Goal: Transaction & Acquisition: Book appointment/travel/reservation

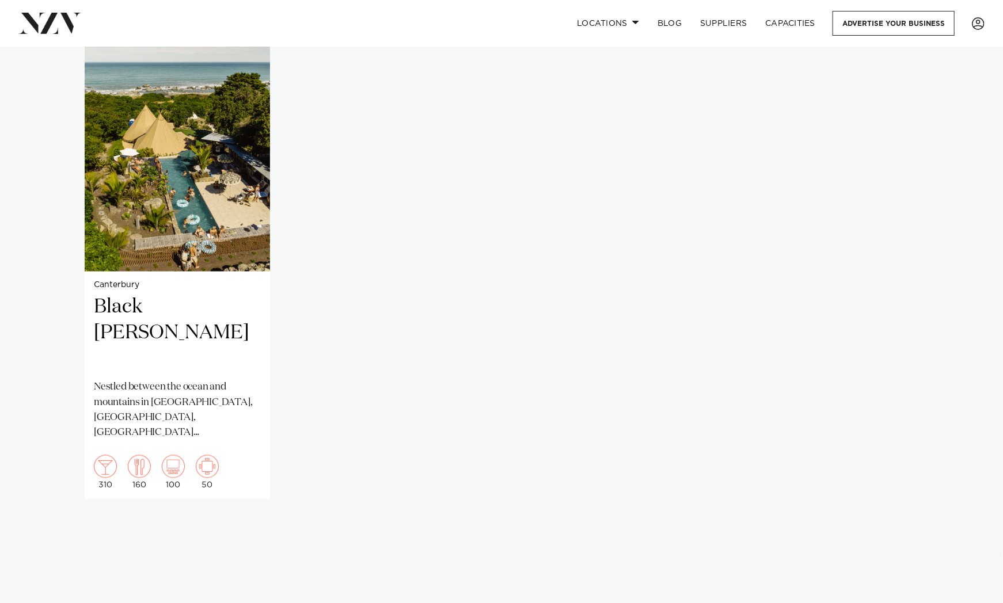
scroll to position [944, 0]
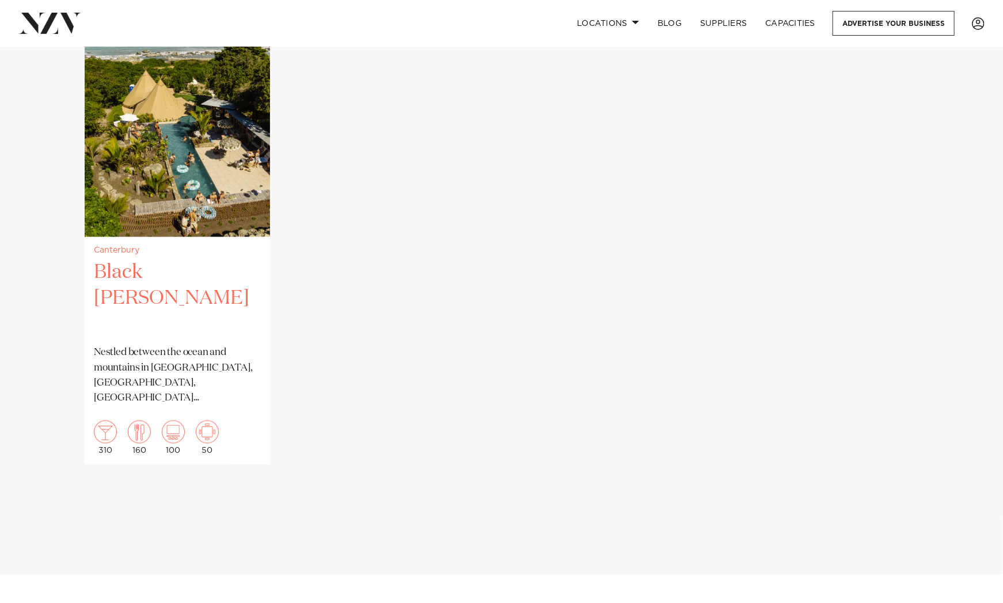
click at [141, 260] on h2 "Black [PERSON_NAME]" at bounding box center [177, 299] width 167 height 78
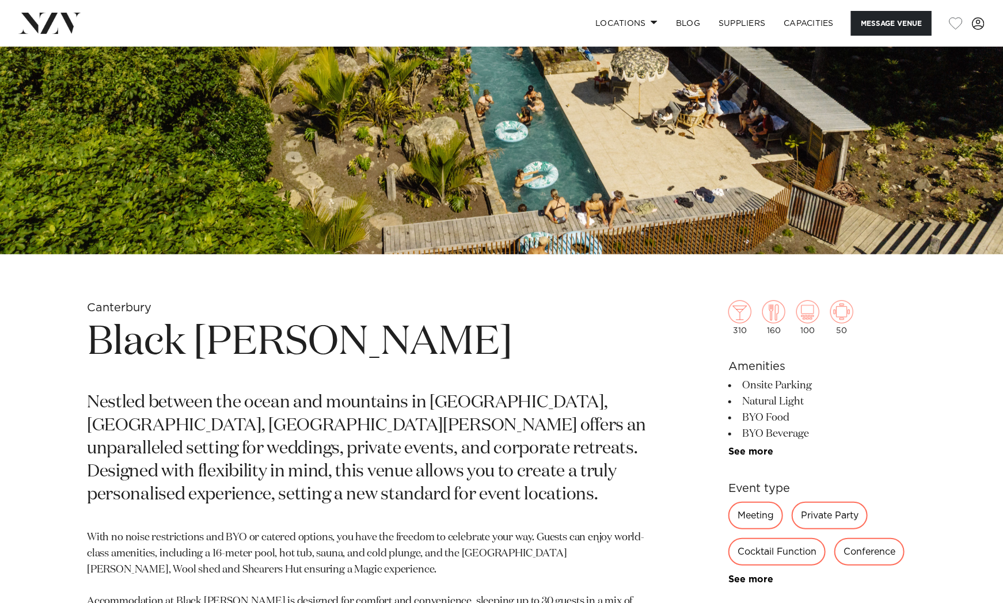
scroll to position [264, 0]
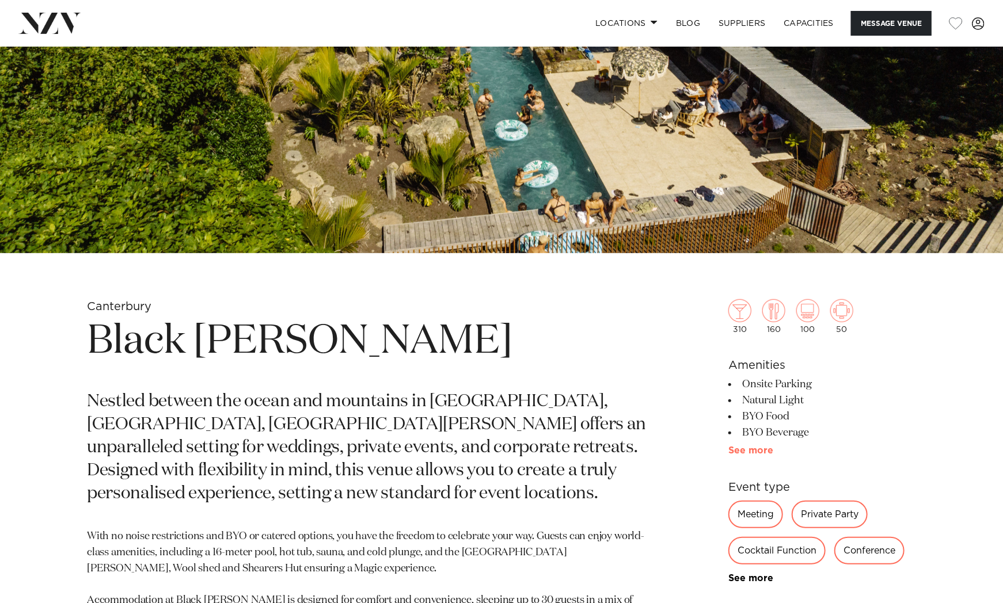
click at [755, 455] on link "See more" at bounding box center [773, 450] width 90 height 9
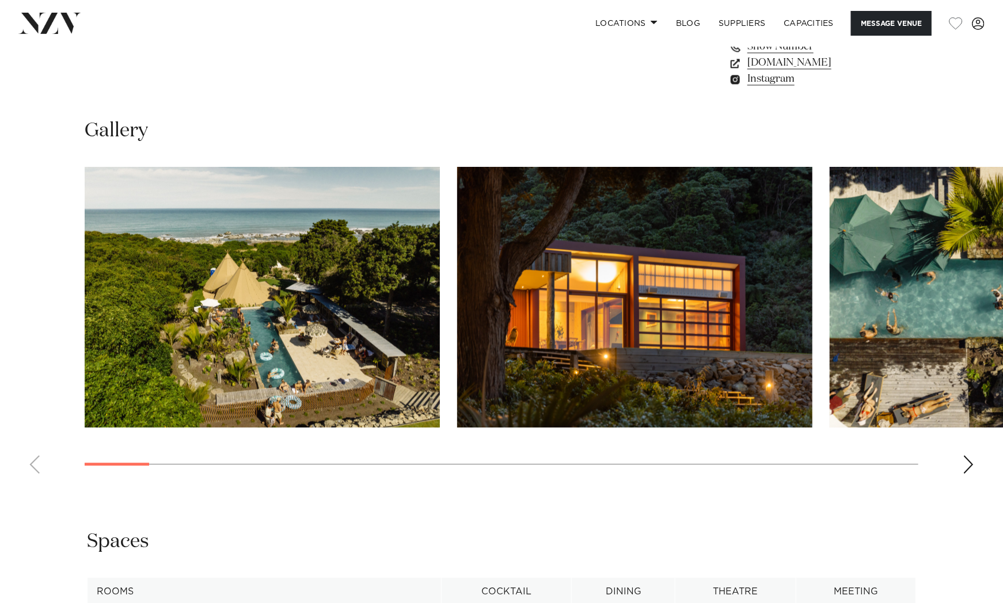
scroll to position [1446, 0]
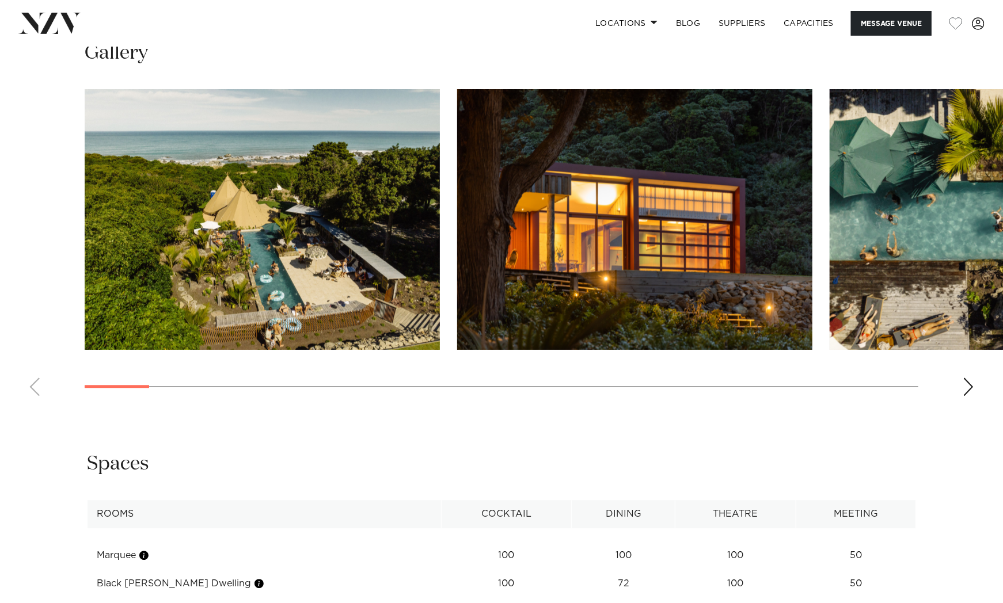
click at [964, 386] on div "Next slide" at bounding box center [969, 387] width 12 height 18
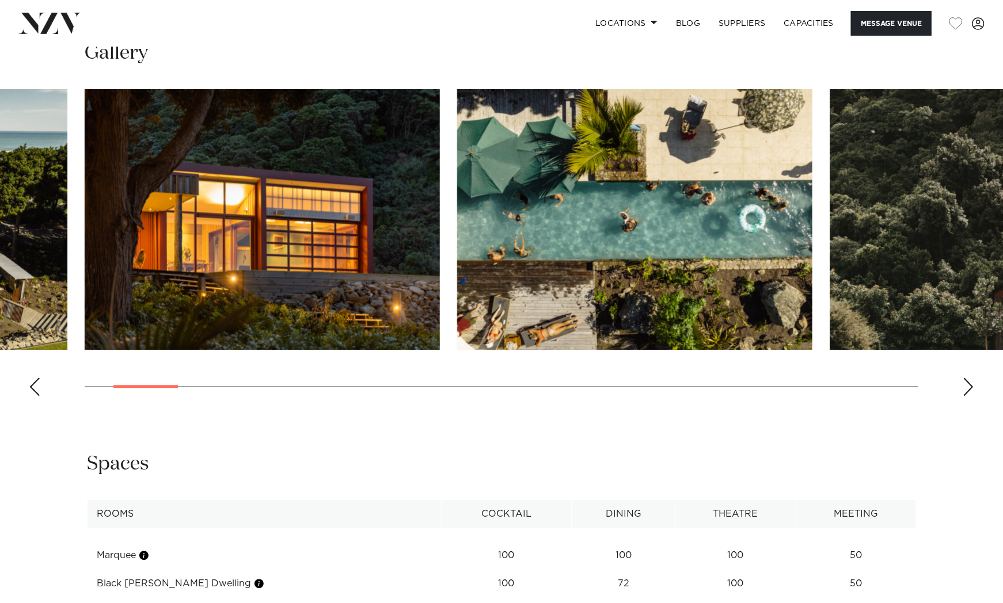
click at [964, 386] on div "Next slide" at bounding box center [969, 387] width 12 height 18
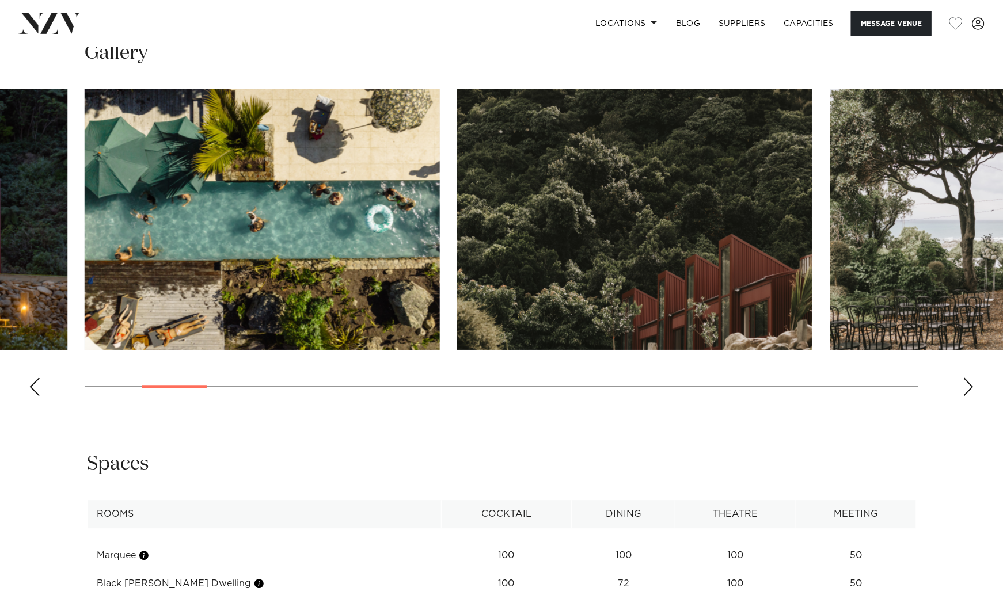
click at [964, 386] on div "Next slide" at bounding box center [969, 387] width 12 height 18
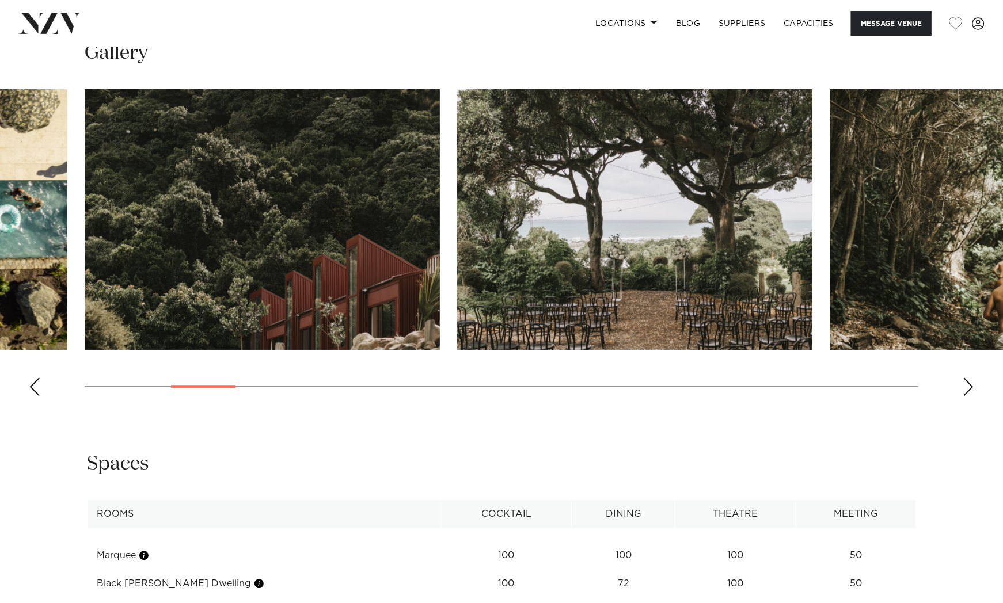
click at [964, 386] on div "Next slide" at bounding box center [969, 387] width 12 height 18
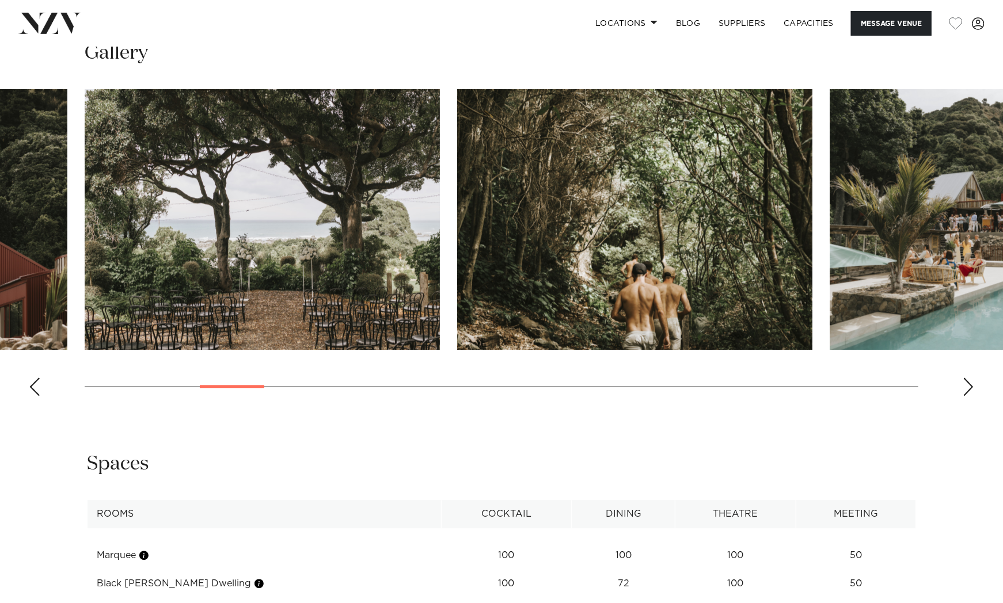
click at [964, 386] on div "Next slide" at bounding box center [969, 387] width 12 height 18
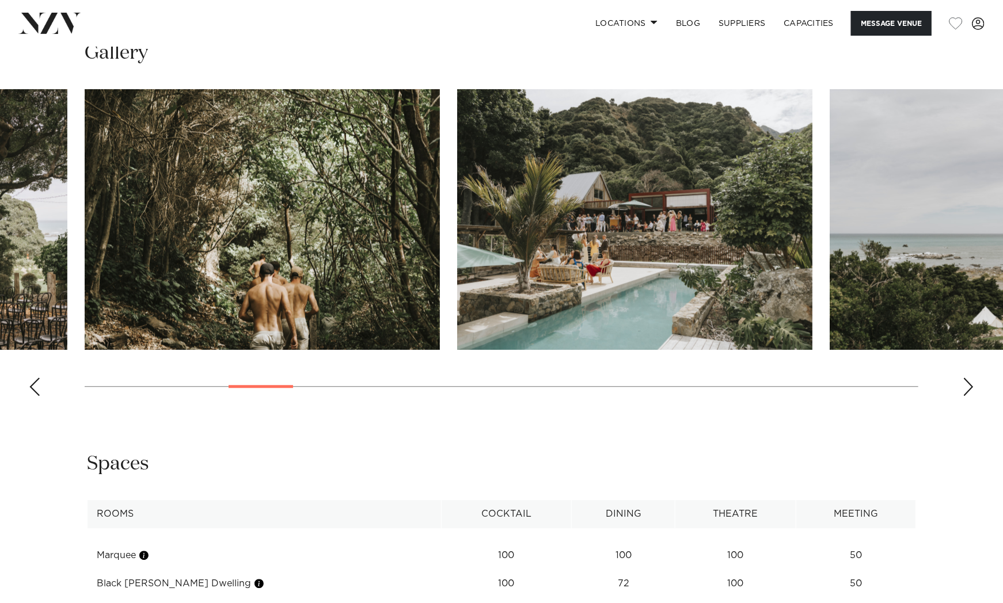
click at [964, 386] on div "Next slide" at bounding box center [969, 387] width 12 height 18
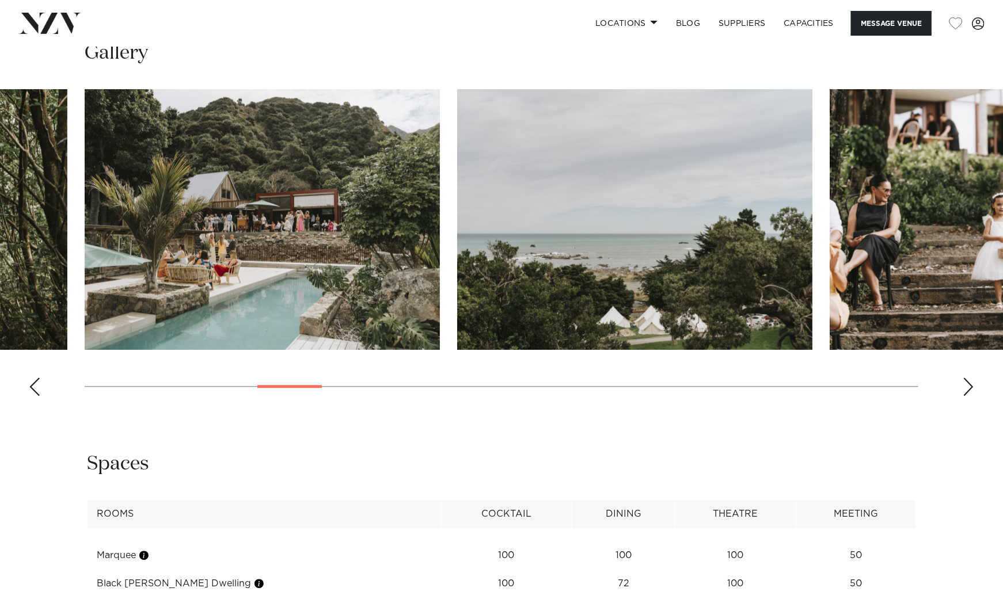
click at [964, 386] on div "Next slide" at bounding box center [969, 387] width 12 height 18
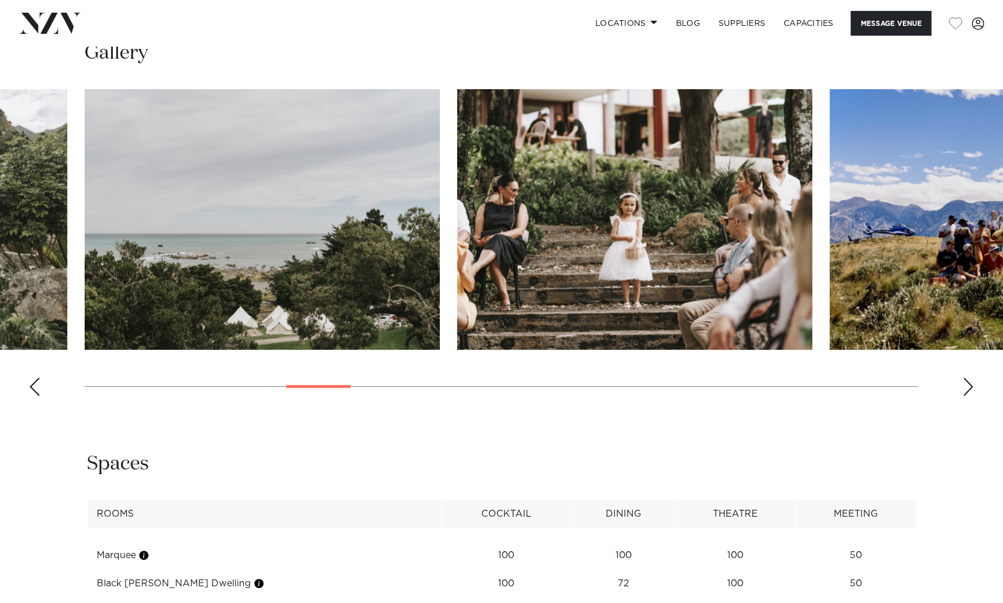
click at [964, 386] on div "Next slide" at bounding box center [969, 387] width 12 height 18
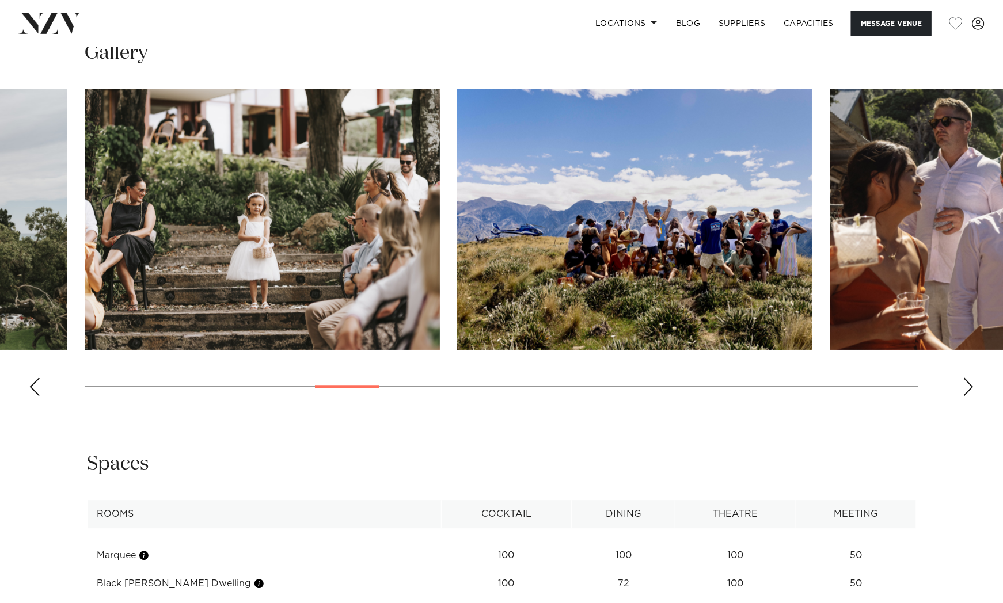
click at [964, 386] on div "Next slide" at bounding box center [969, 387] width 12 height 18
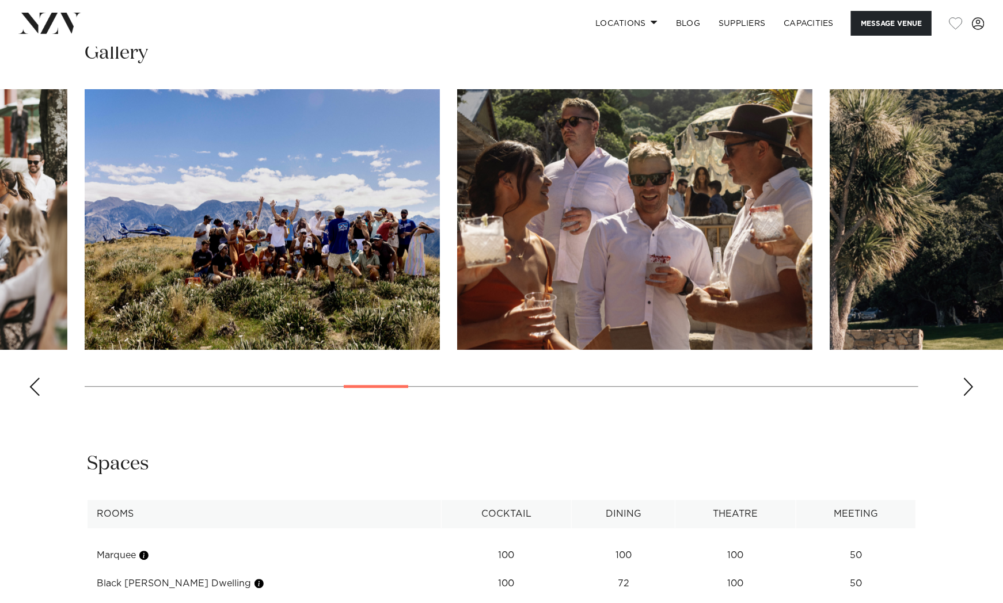
click at [964, 386] on div "Next slide" at bounding box center [969, 387] width 12 height 18
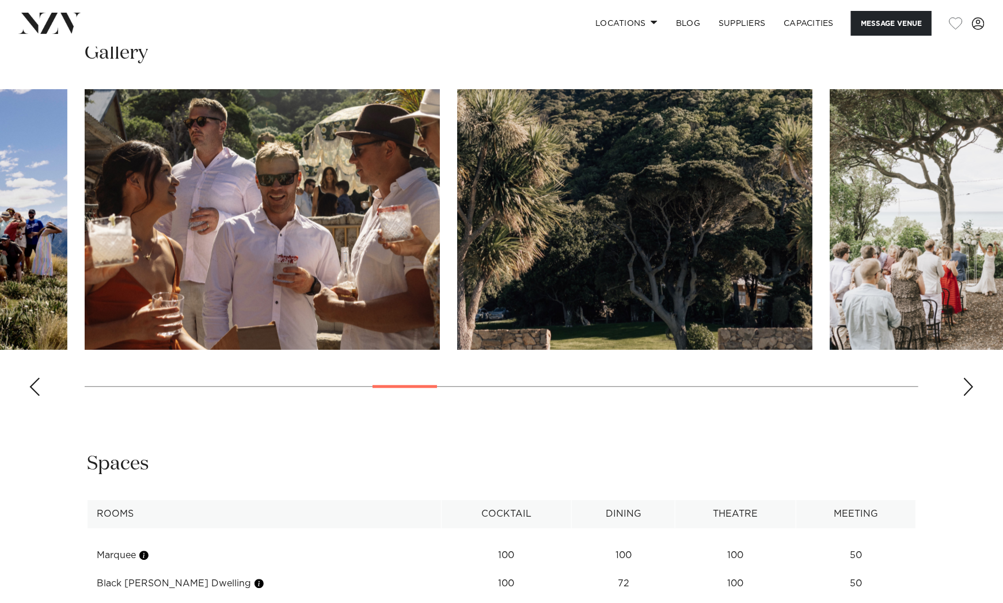
click at [964, 386] on div "Next slide" at bounding box center [969, 387] width 12 height 18
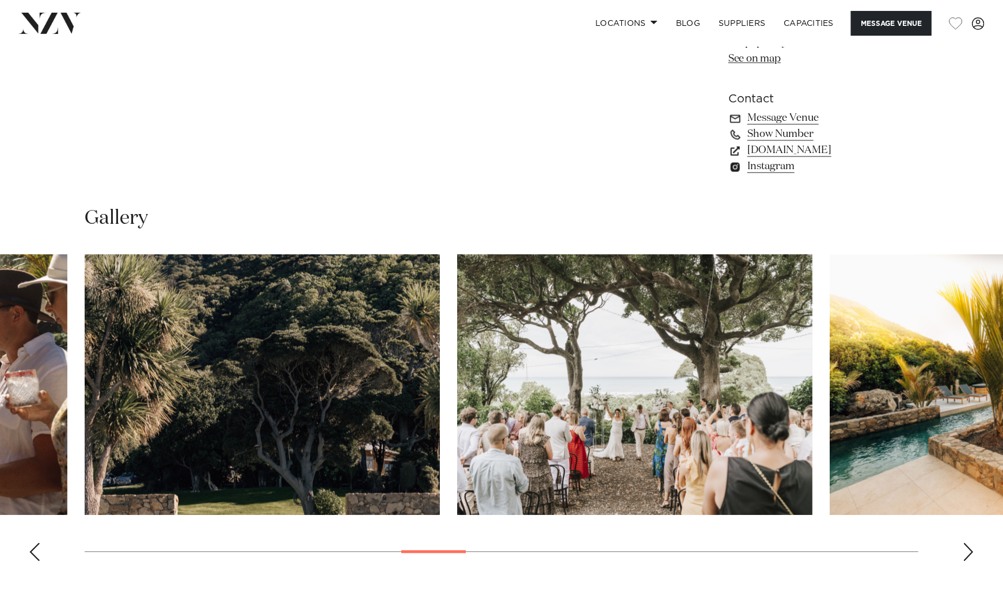
scroll to position [1281, 0]
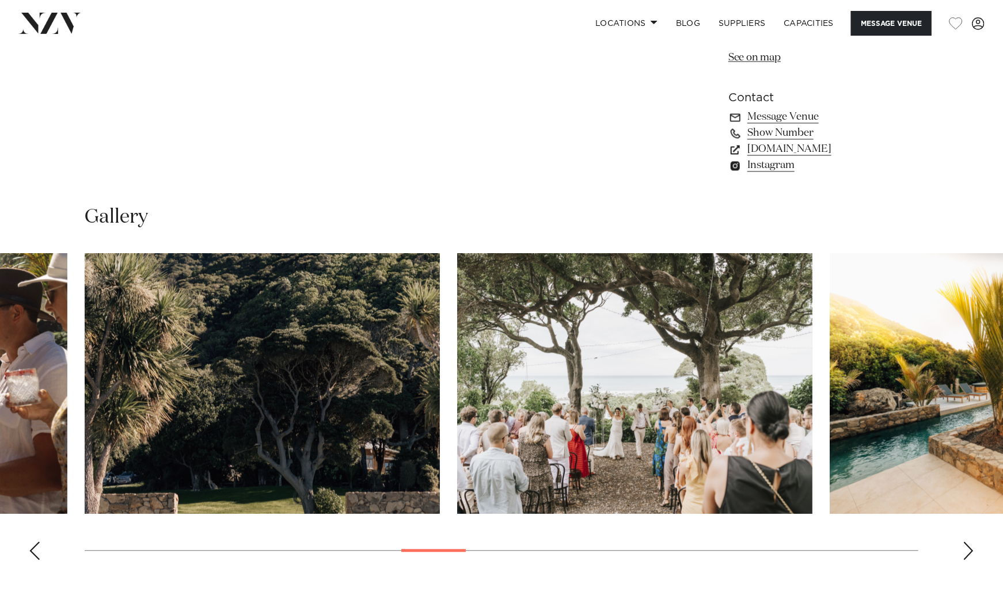
click at [972, 552] on div "Next slide" at bounding box center [969, 551] width 12 height 18
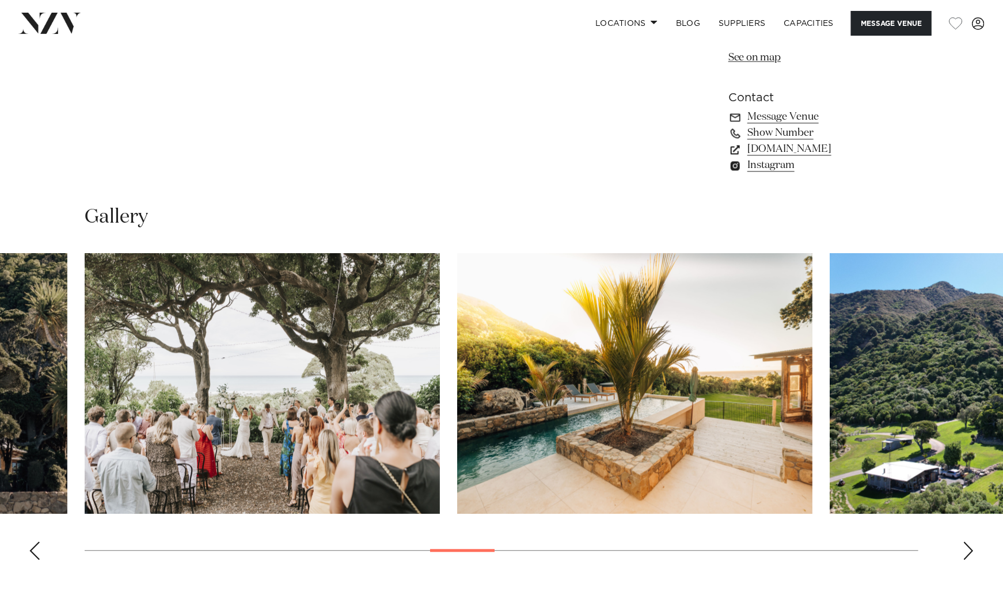
click at [972, 552] on div "Next slide" at bounding box center [969, 551] width 12 height 18
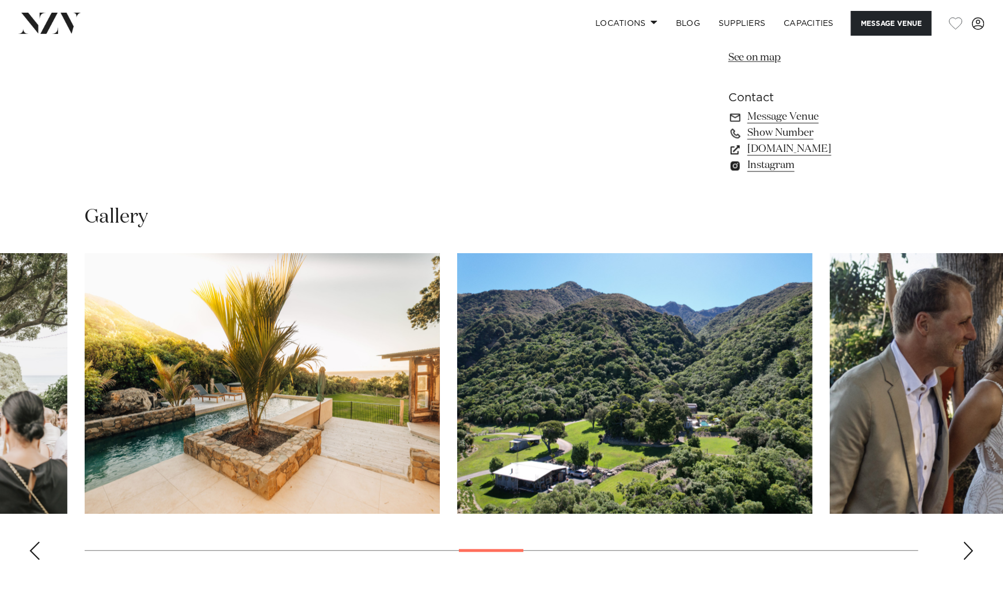
click at [972, 552] on div "Next slide" at bounding box center [969, 551] width 12 height 18
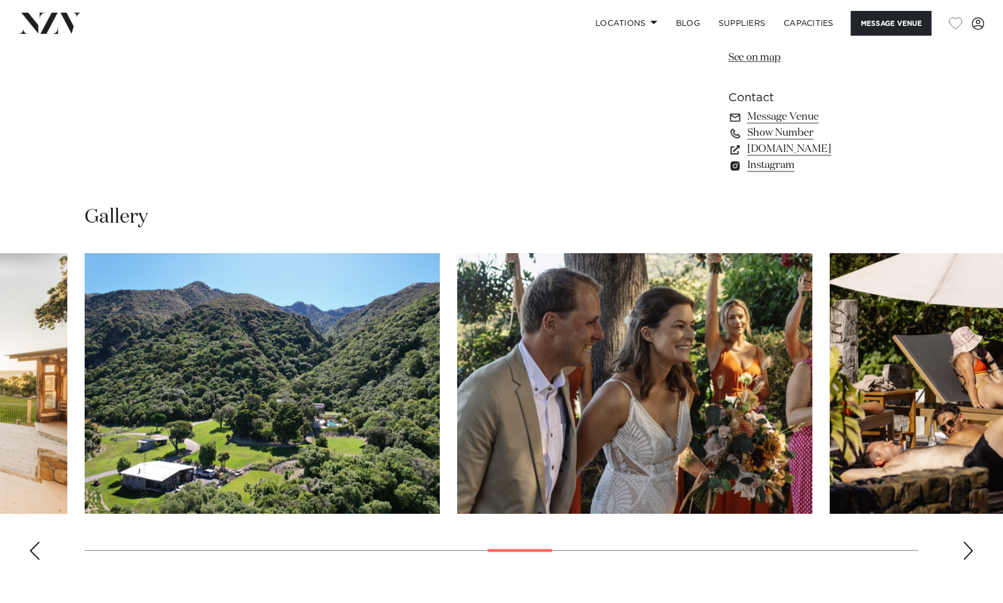
click at [972, 552] on div "Next slide" at bounding box center [969, 551] width 12 height 18
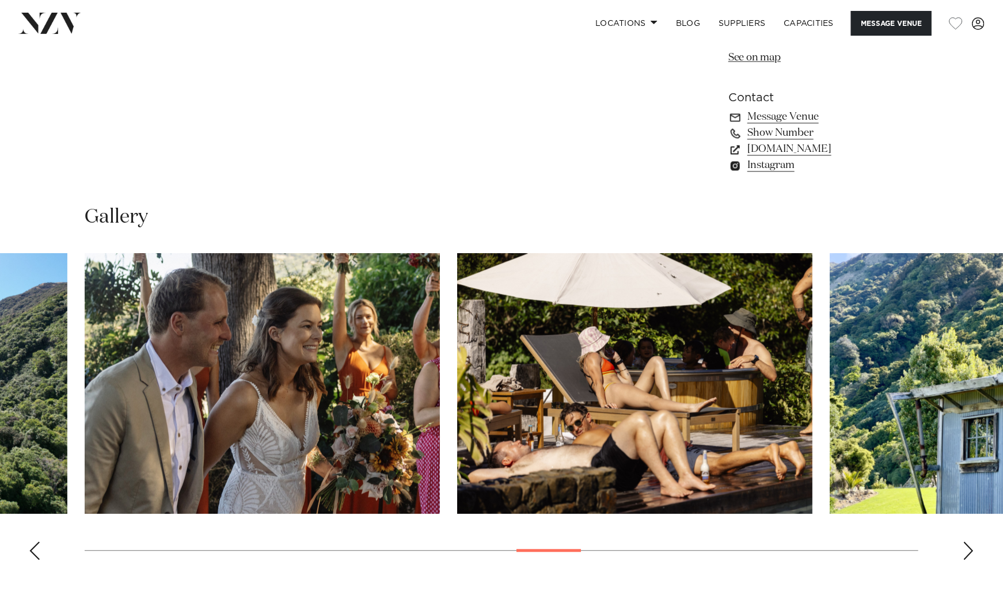
click at [972, 552] on div "Next slide" at bounding box center [969, 551] width 12 height 18
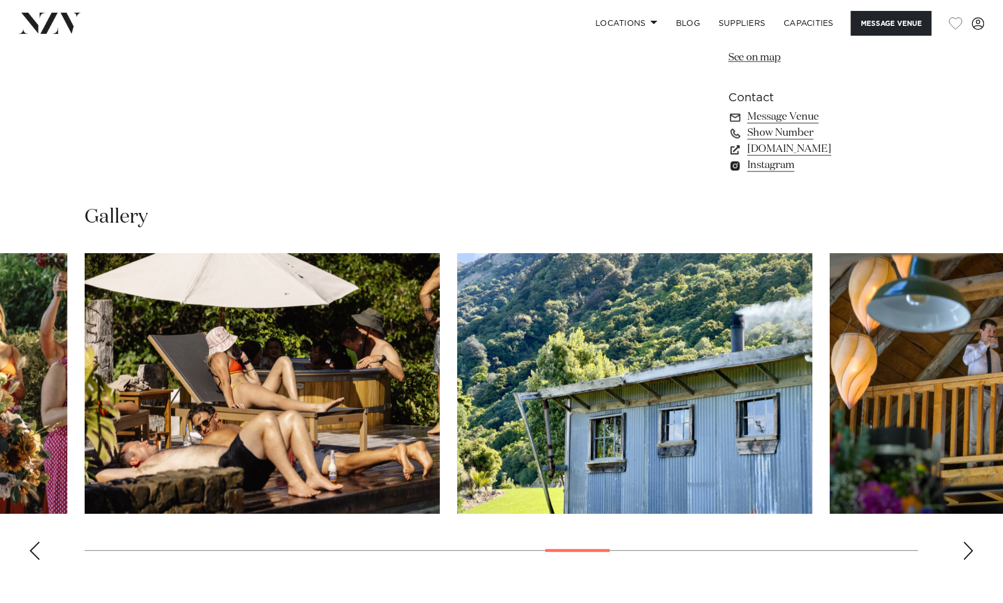
click at [972, 552] on div "Next slide" at bounding box center [969, 551] width 12 height 18
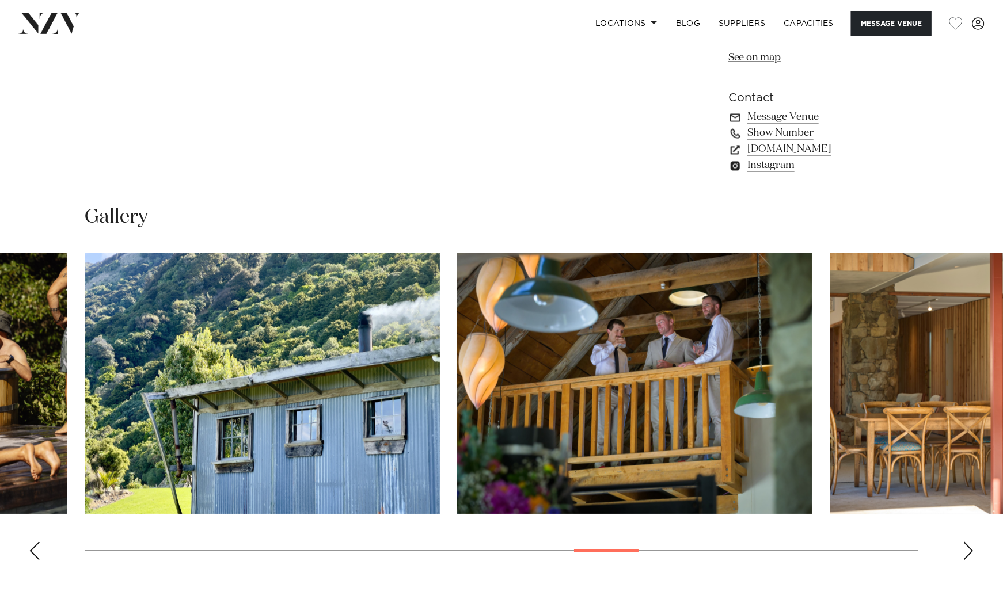
click at [972, 552] on div "Next slide" at bounding box center [969, 551] width 12 height 18
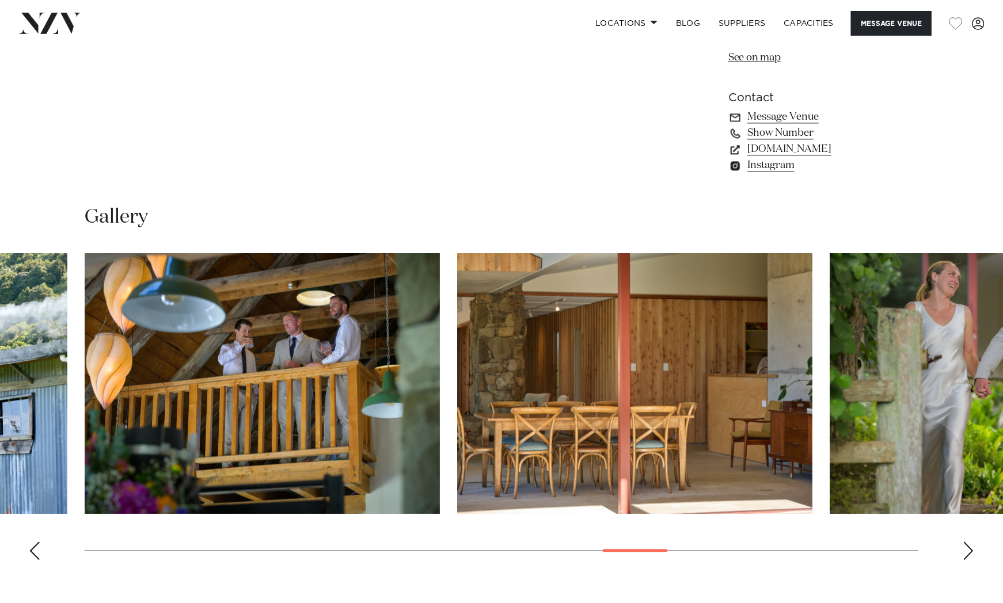
click at [972, 552] on div "Next slide" at bounding box center [969, 551] width 12 height 18
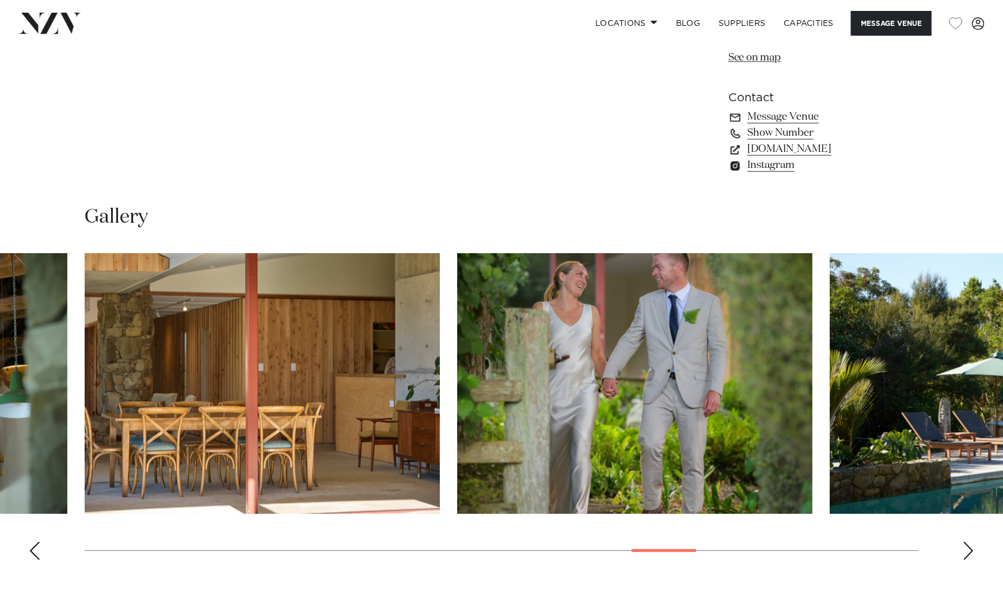
click at [972, 552] on div "Next slide" at bounding box center [969, 551] width 12 height 18
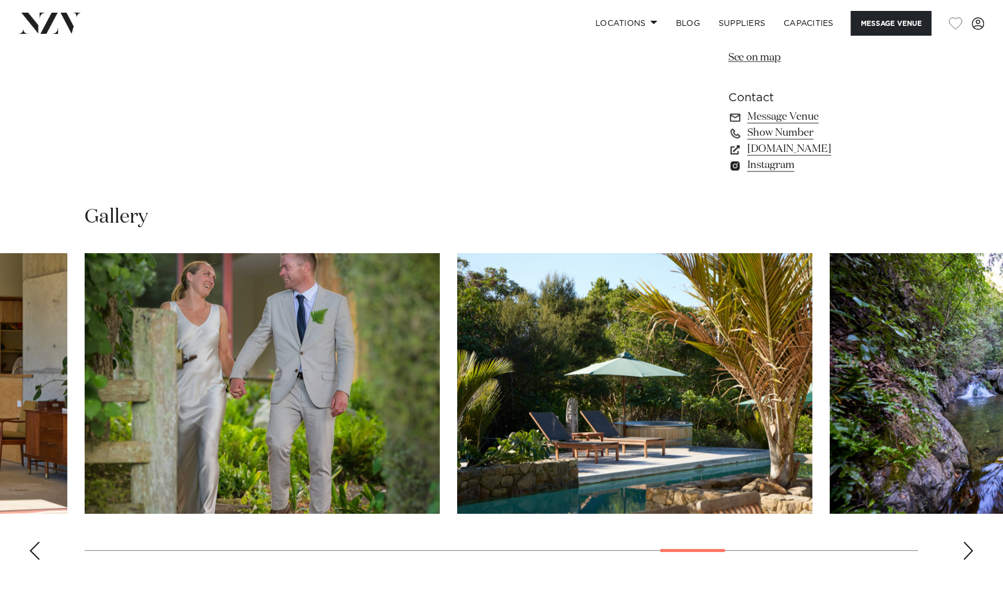
click at [972, 552] on div "Next slide" at bounding box center [969, 551] width 12 height 18
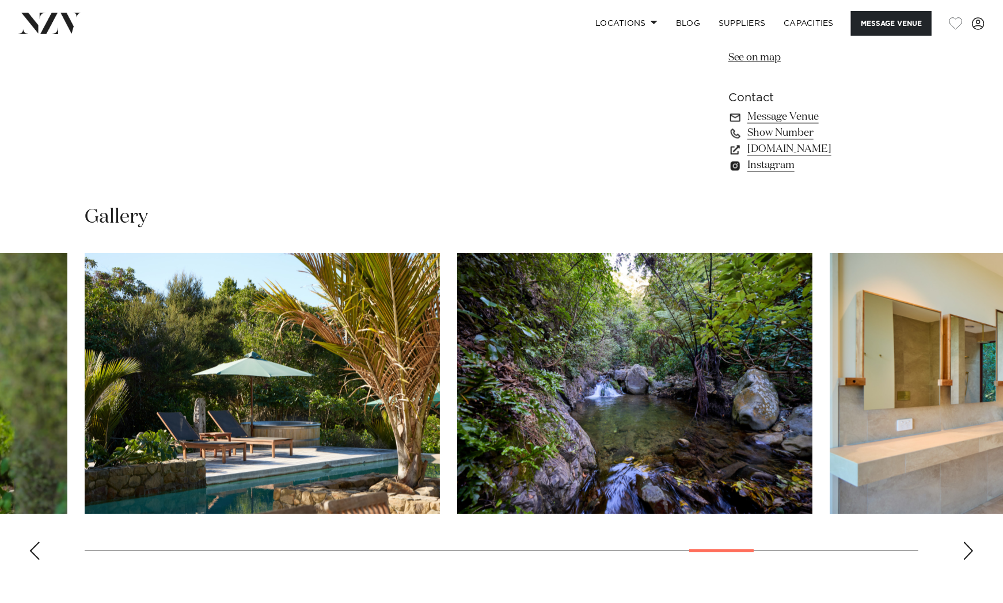
click at [972, 552] on div "Next slide" at bounding box center [969, 551] width 12 height 18
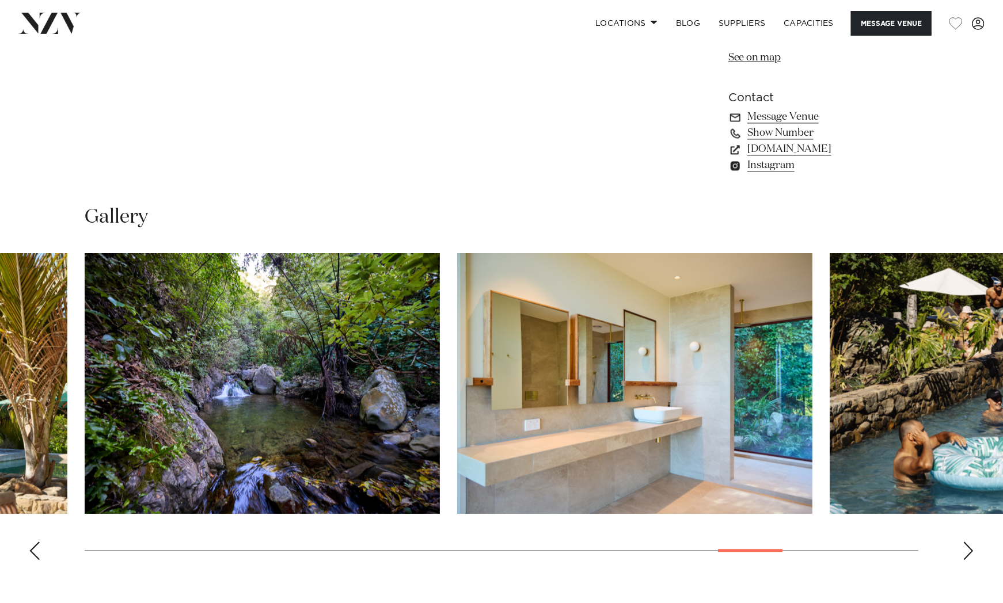
click at [972, 552] on div "Next slide" at bounding box center [969, 551] width 12 height 18
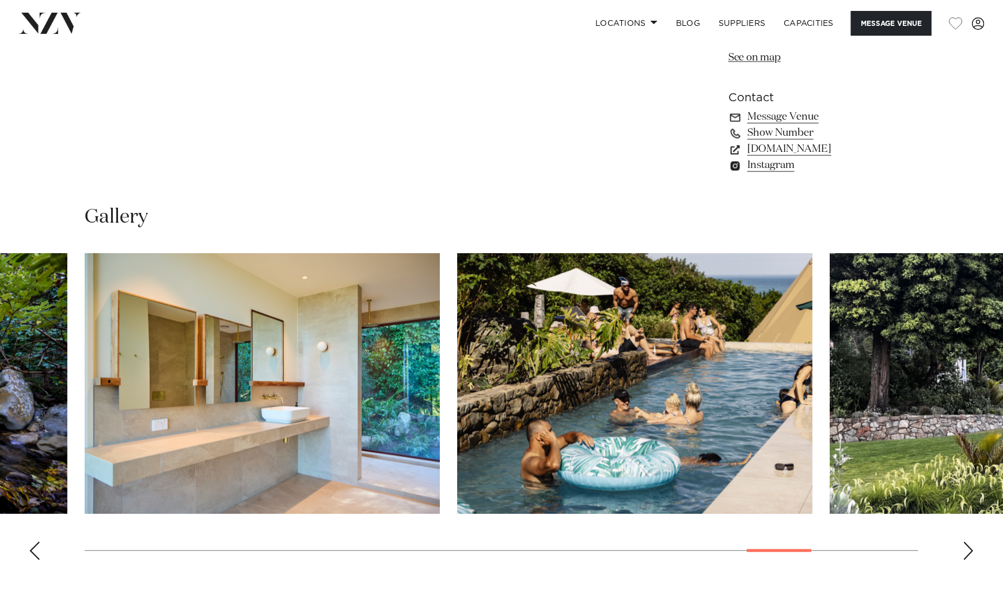
click at [972, 552] on div "Next slide" at bounding box center [969, 551] width 12 height 18
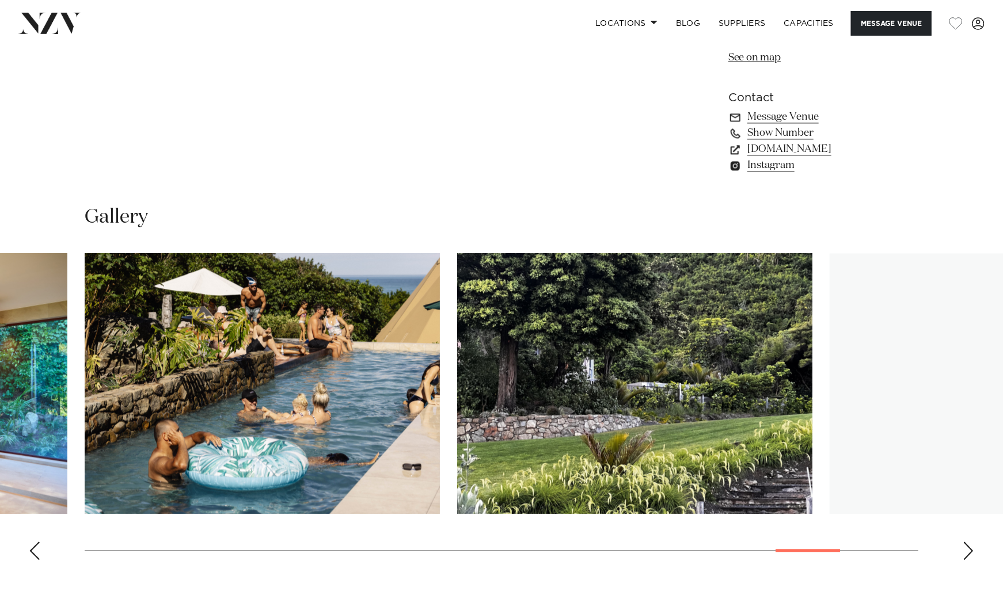
click at [972, 552] on div "Next slide" at bounding box center [969, 551] width 12 height 18
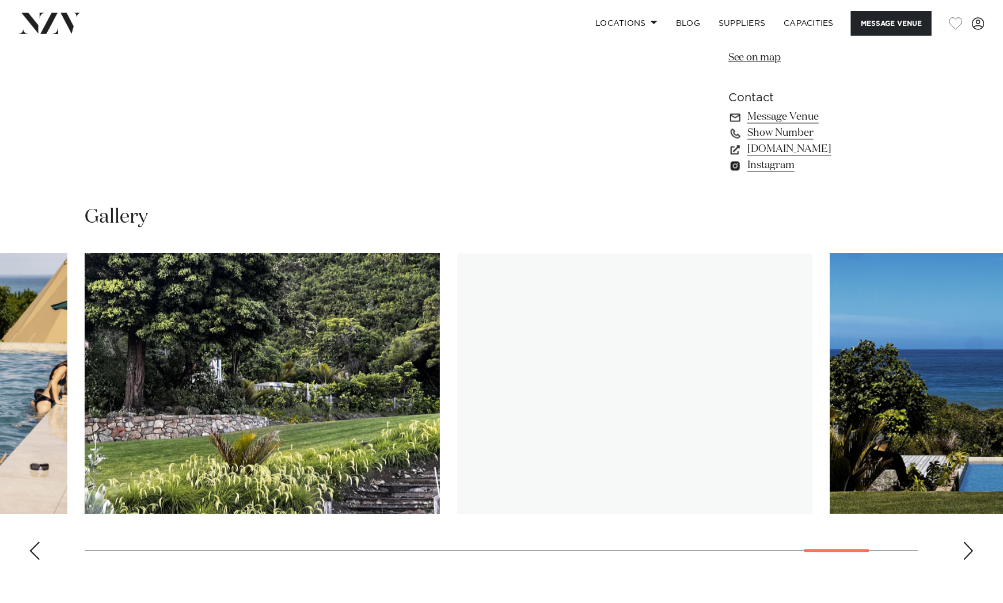
click at [972, 552] on div "Next slide" at bounding box center [969, 551] width 12 height 18
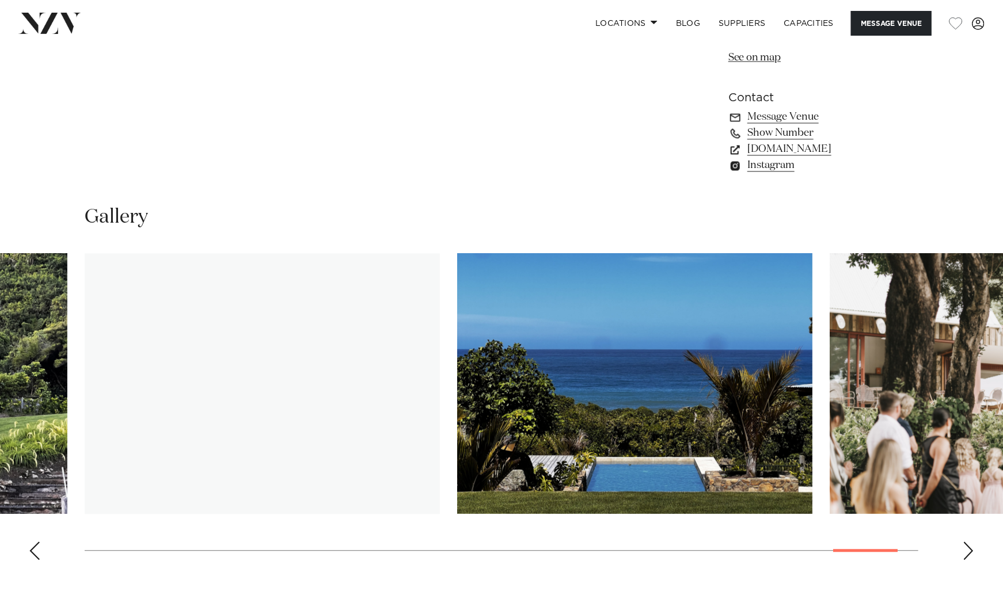
click at [972, 552] on div "Next slide" at bounding box center [969, 551] width 12 height 18
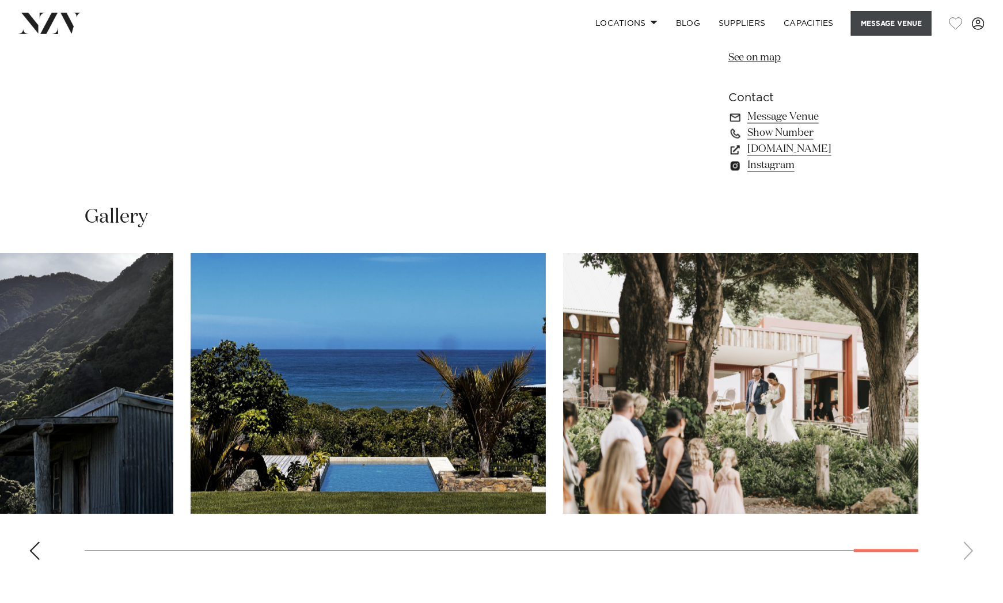
click at [890, 26] on button "Message Venue" at bounding box center [891, 23] width 81 height 25
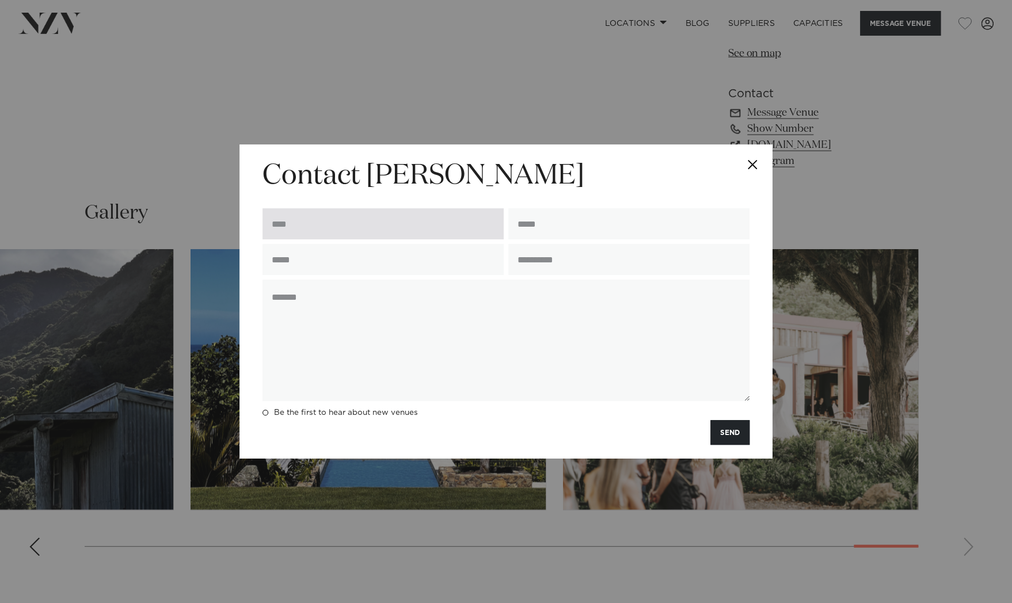
click at [455, 220] on input "text" at bounding box center [383, 223] width 241 height 31
type input "**********"
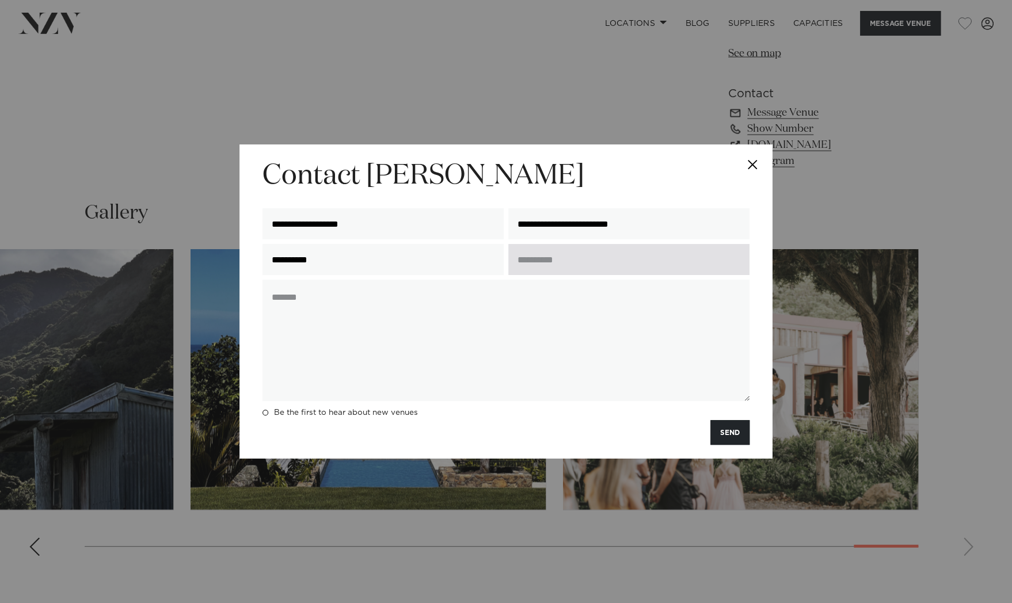
click at [553, 260] on input "text" at bounding box center [628, 259] width 241 height 31
drag, startPoint x: 558, startPoint y: 250, endPoint x: 550, endPoint y: 253, distance: 9.1
click at [550, 253] on input "text" at bounding box center [628, 259] width 241 height 31
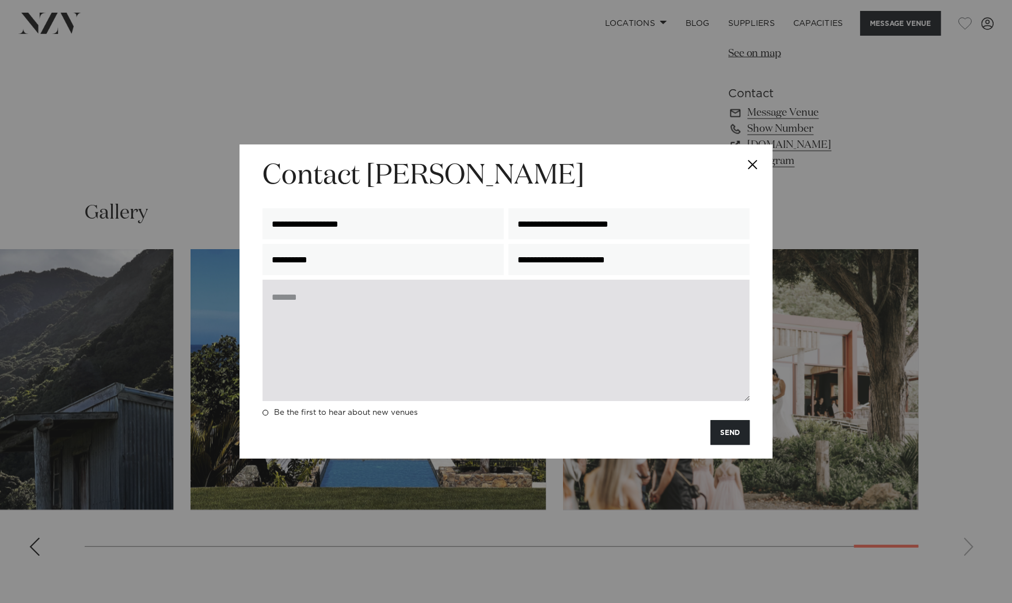
type input "**********"
click at [506, 309] on textarea at bounding box center [506, 340] width 487 height 121
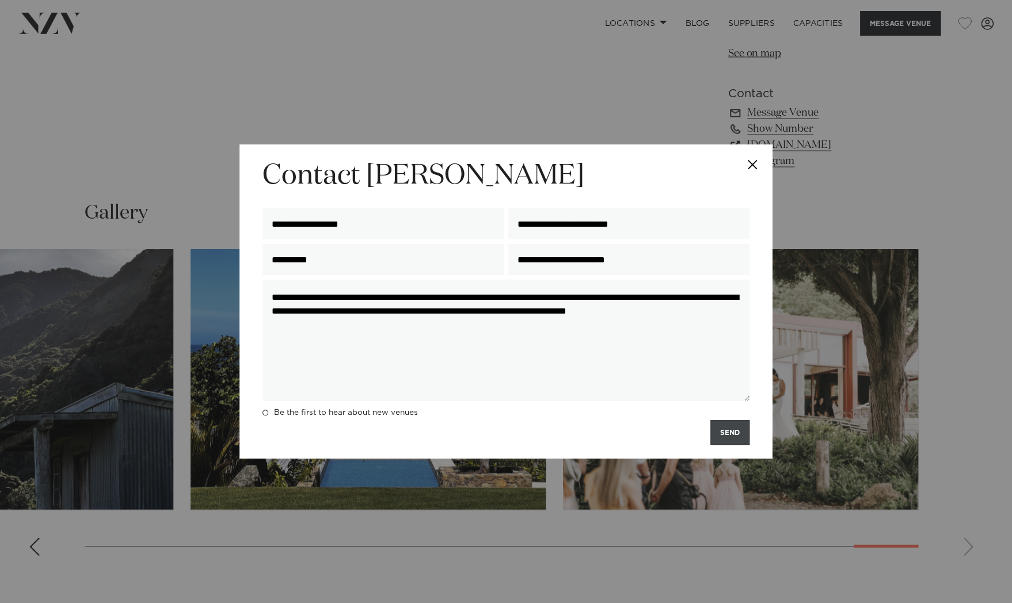
type textarea "**********"
click at [737, 431] on button "SEND" at bounding box center [729, 432] width 39 height 25
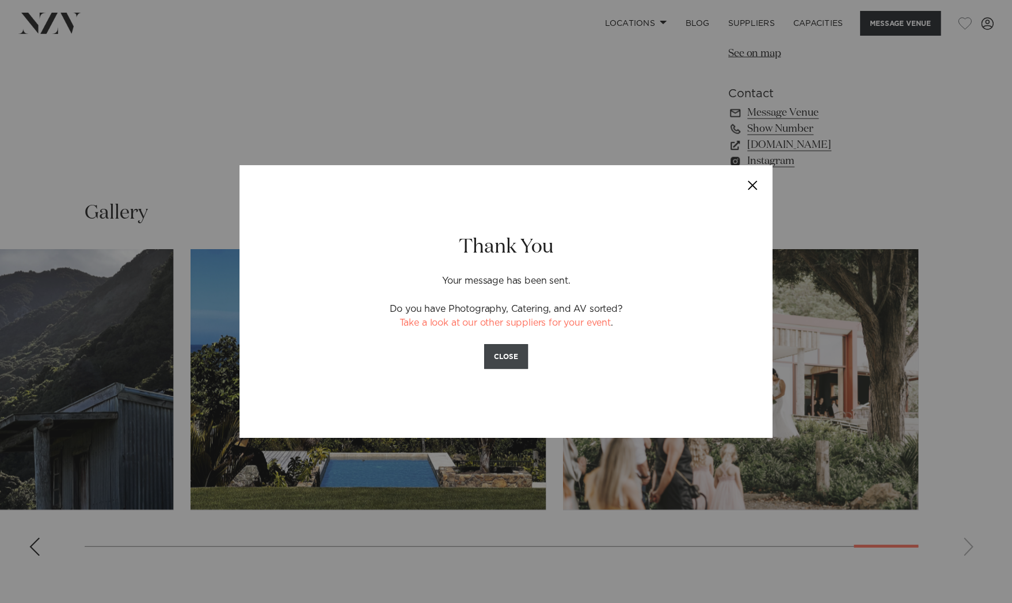
click at [514, 362] on button "CLOSE" at bounding box center [506, 356] width 44 height 25
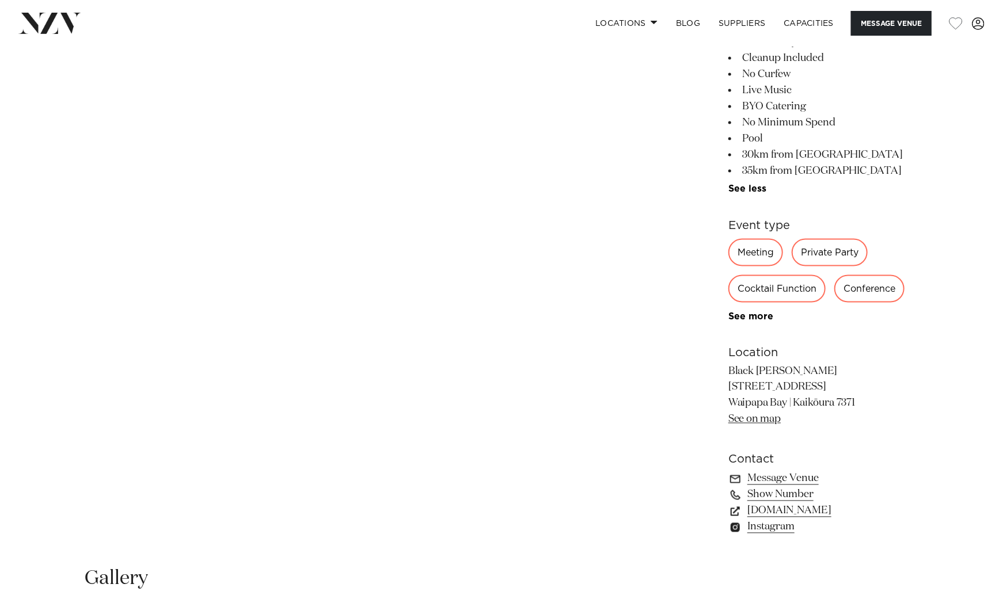
scroll to position [888, 0]
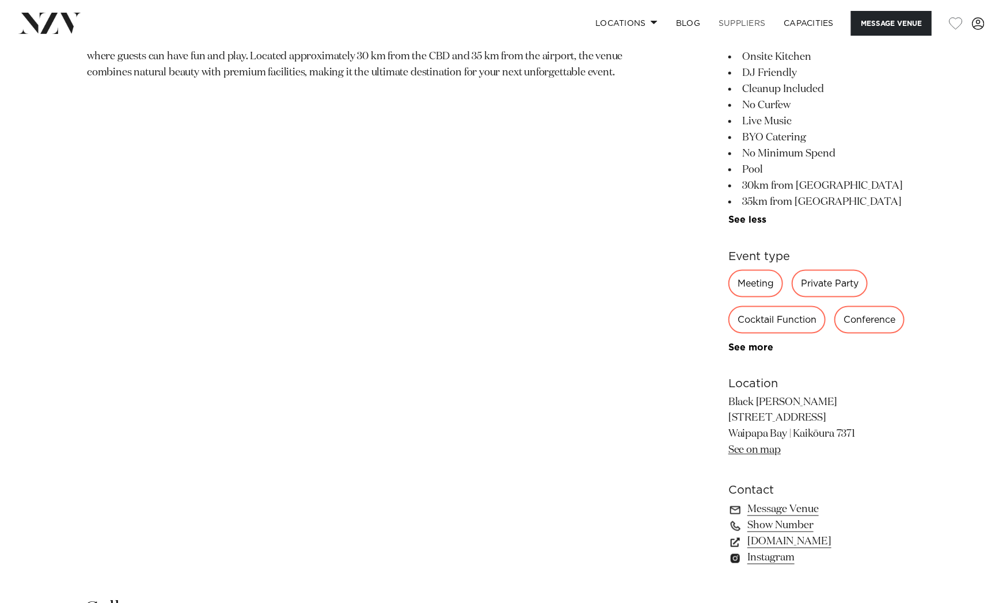
click at [730, 26] on link "SUPPLIERS" at bounding box center [741, 23] width 65 height 25
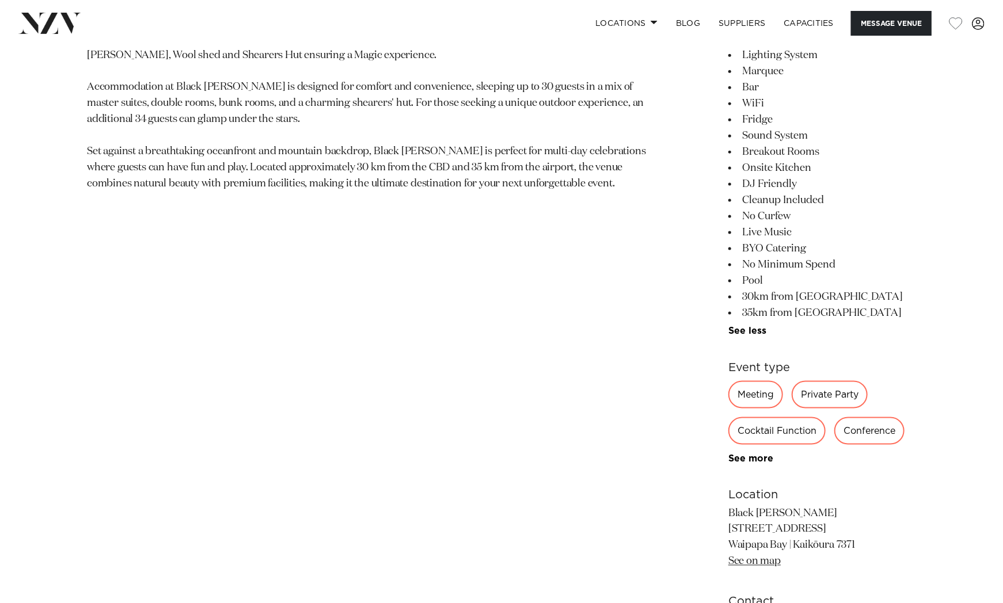
scroll to position [778, 0]
click at [751, 29] on link "SUPPLIERS" at bounding box center [741, 23] width 65 height 25
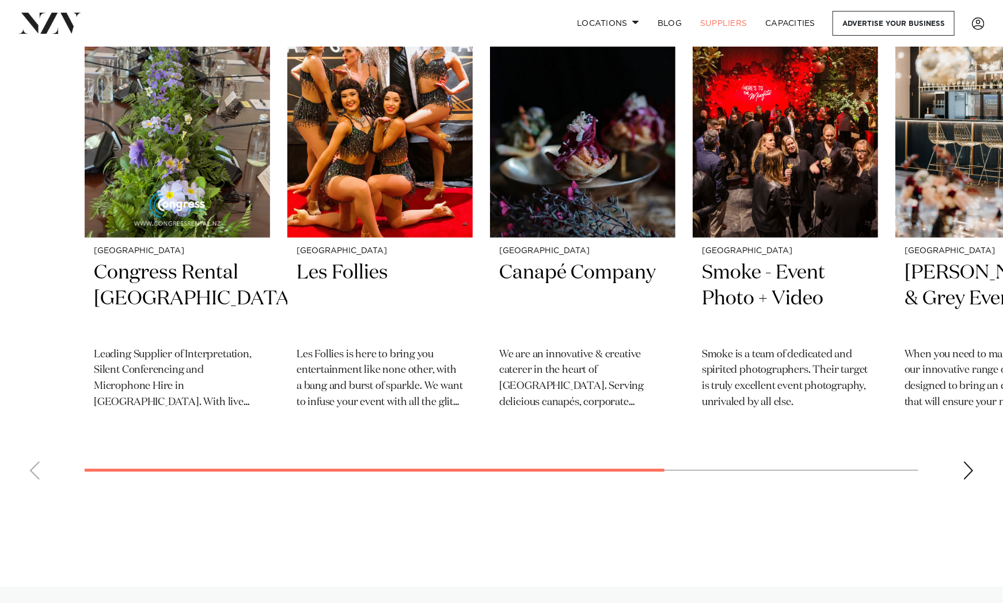
scroll to position [444, 0]
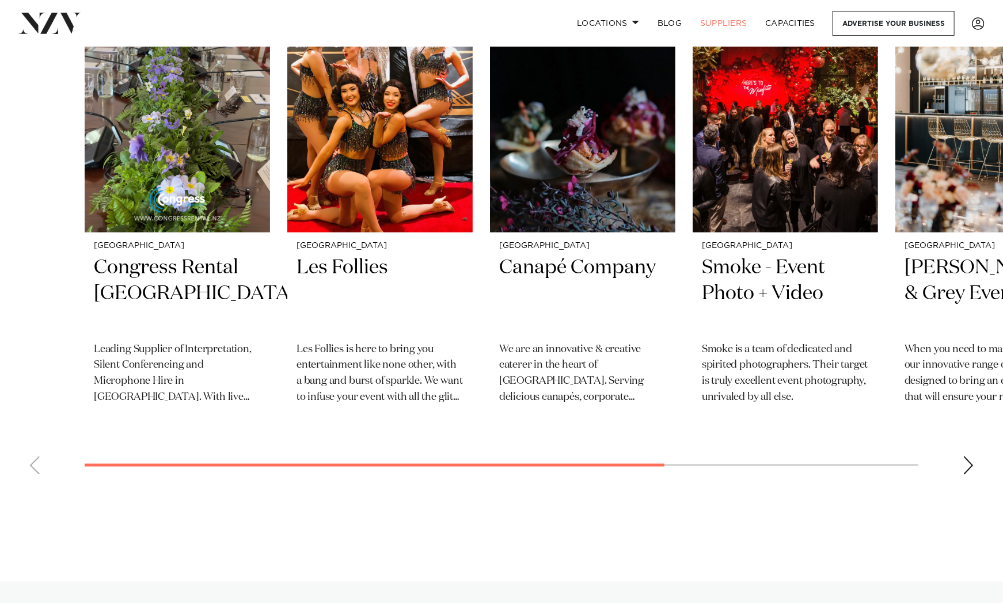
click at [502, 363] on swiper-container "Wellington Congress Rental New Zealand Leading Supplier of Interpretation, Sile…" at bounding box center [501, 234] width 1003 height 500
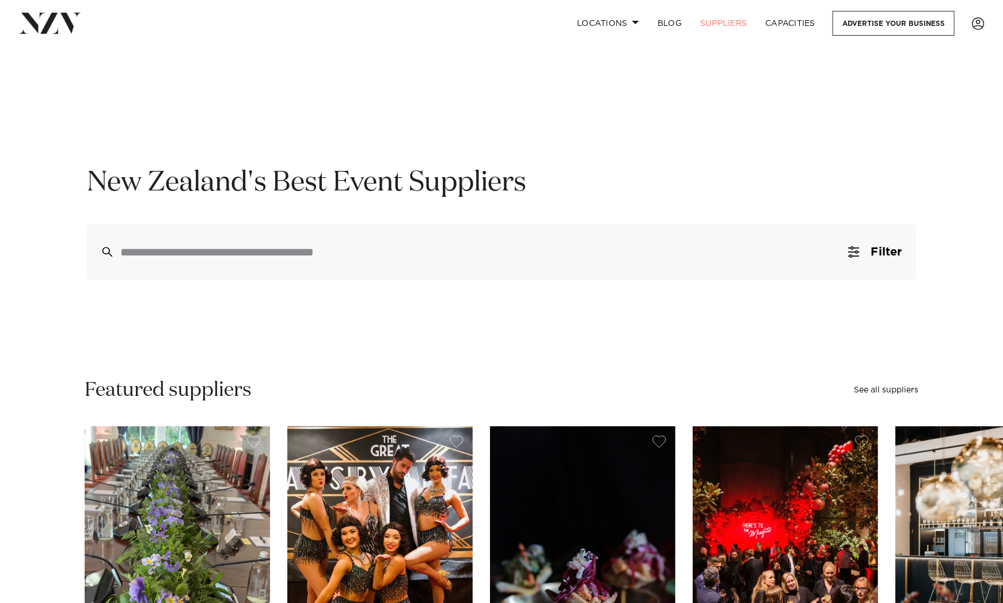
scroll to position [0, 0]
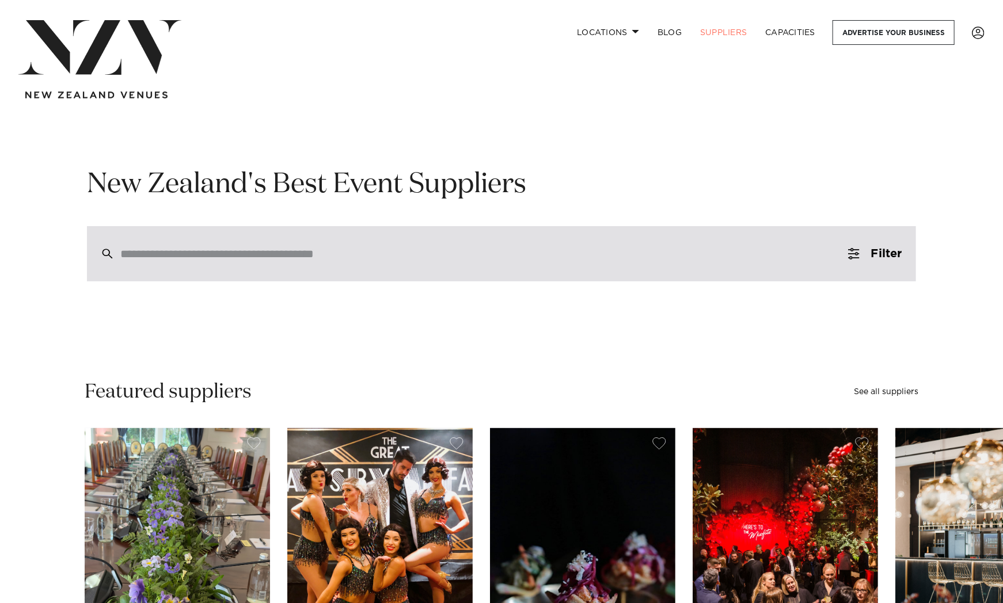
click at [492, 249] on input "search" at bounding box center [476, 254] width 713 height 13
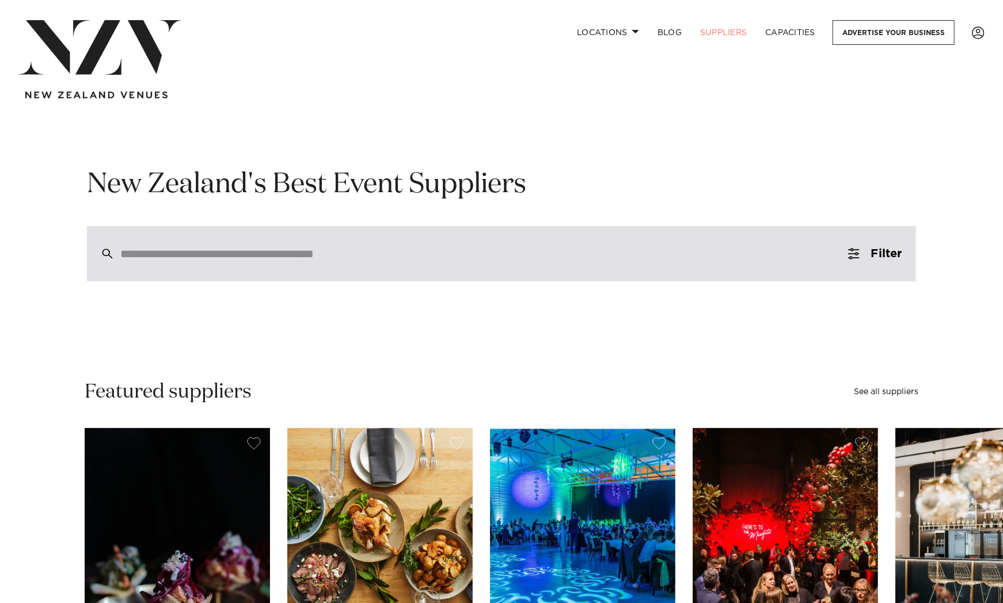
click at [435, 241] on div at bounding box center [501, 253] width 829 height 55
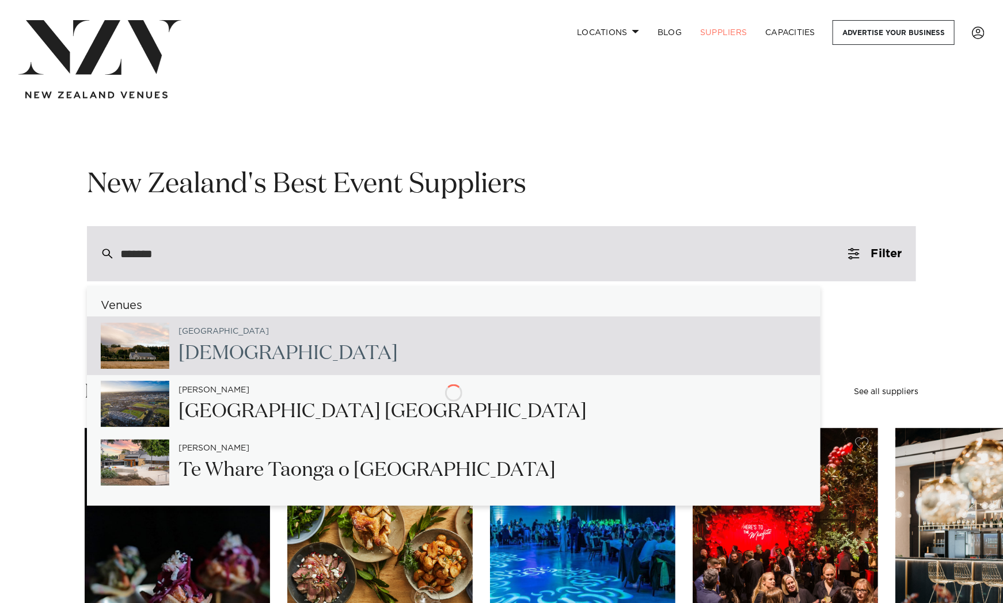
type input "********"
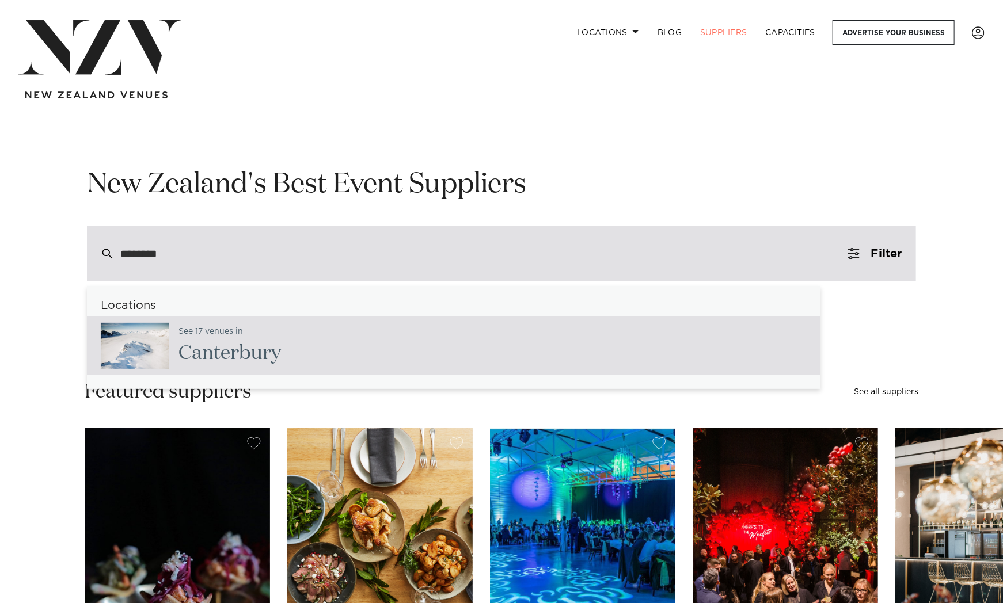
click at [333, 359] on div "See 17 venues in Canterbury" at bounding box center [453, 346] width 733 height 59
type input "**********"
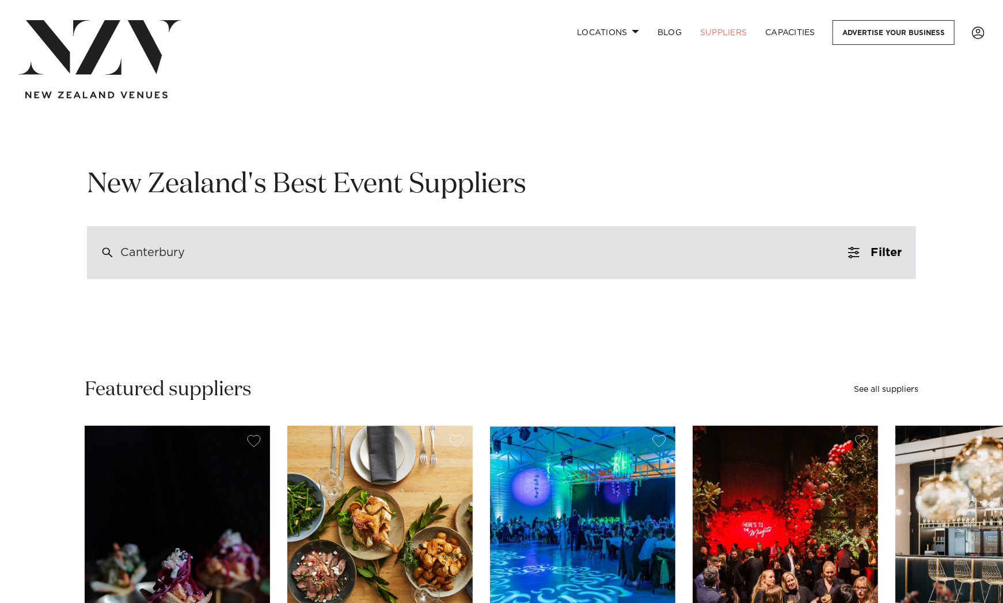
click at [208, 266] on div "Canterbury" at bounding box center [501, 252] width 829 height 53
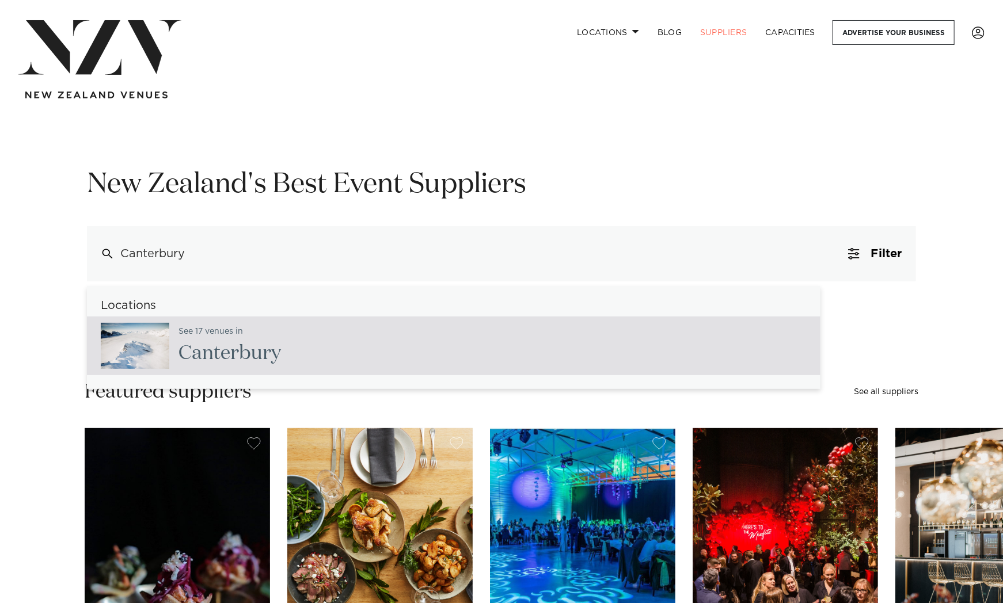
drag, startPoint x: 24, startPoint y: 238, endPoint x: 0, endPoint y: 234, distance: 24.4
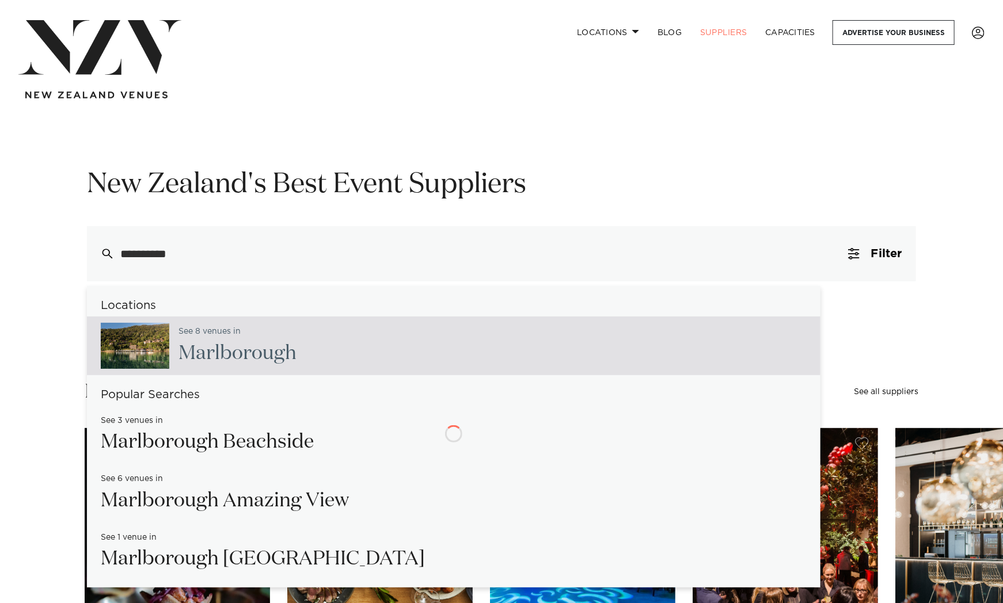
type input "**********"
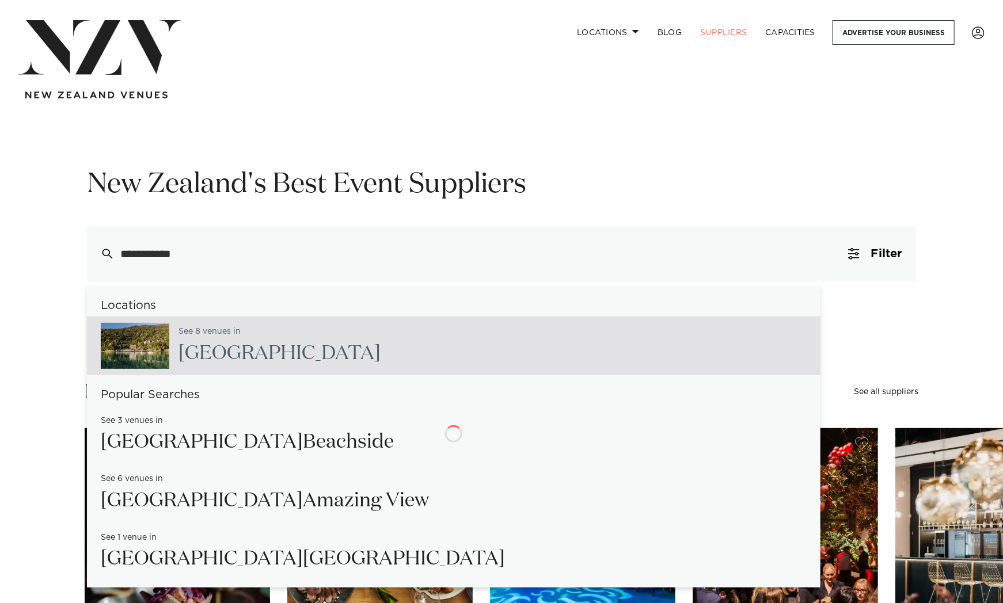
type input "**********"
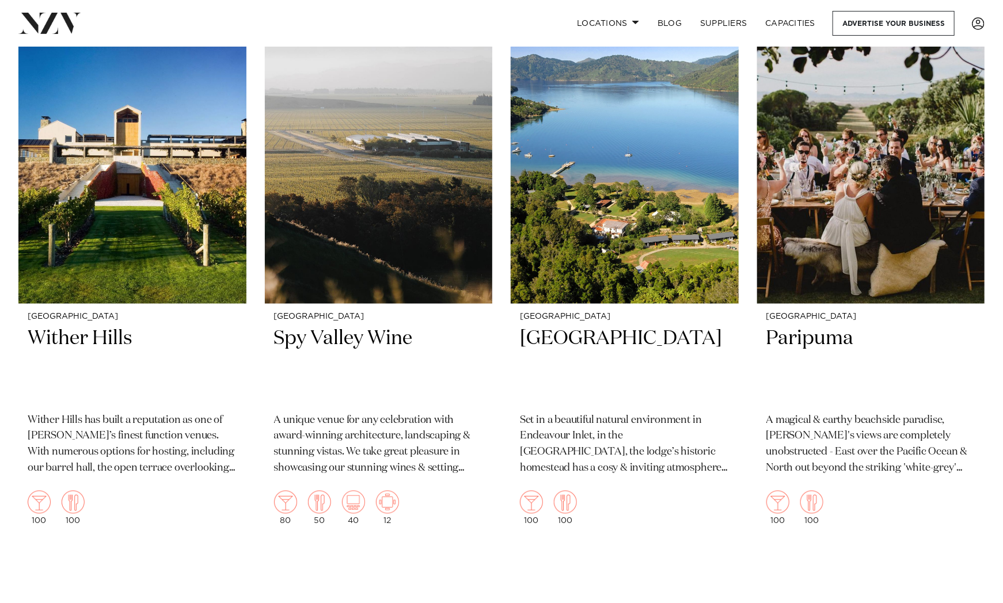
scroll to position [1048, 0]
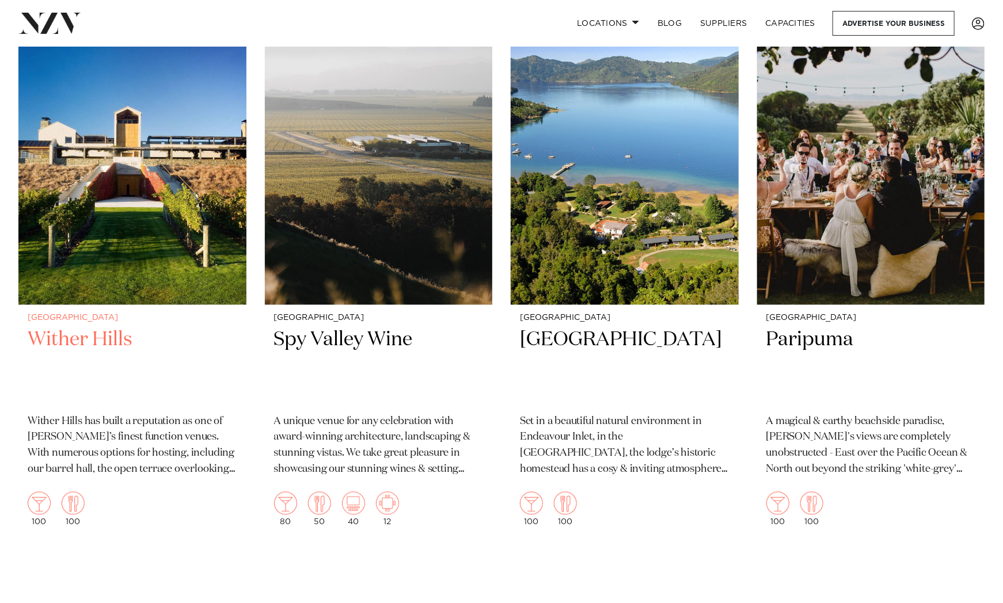
click at [143, 261] on img at bounding box center [132, 152] width 228 height 306
click at [836, 220] on img at bounding box center [871, 152] width 228 height 306
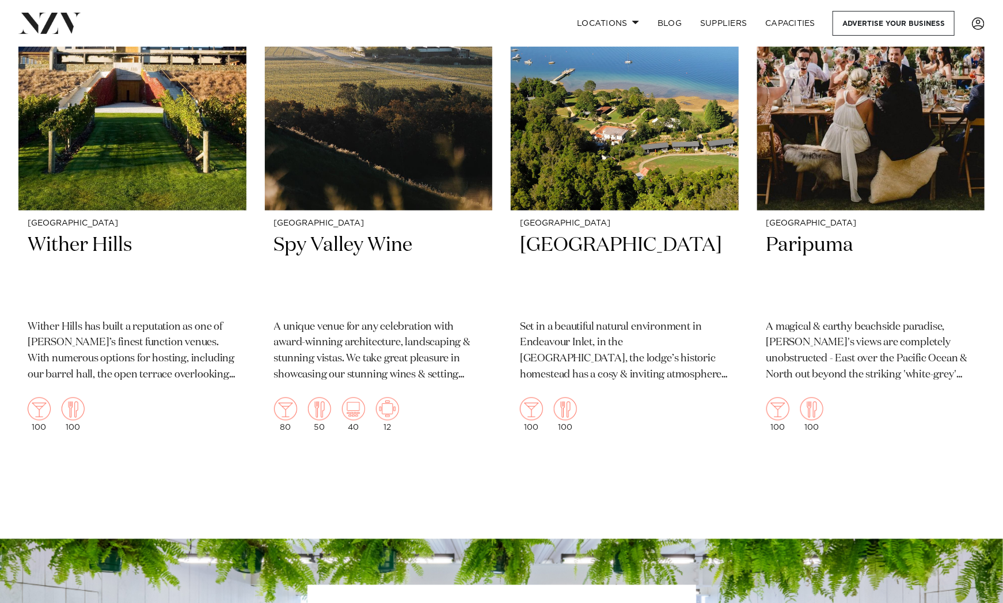
scroll to position [1025, 0]
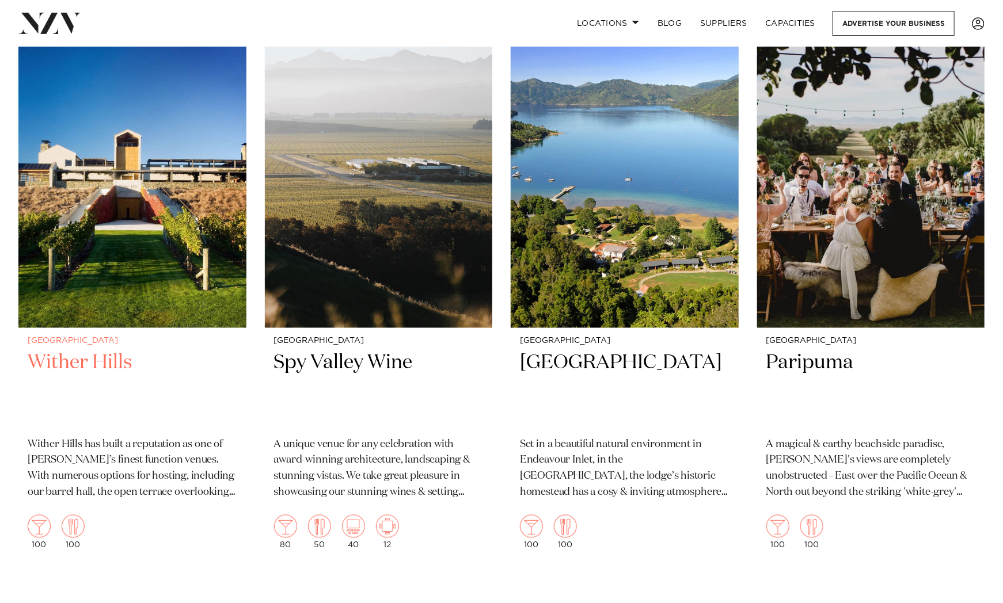
click at [192, 225] on img at bounding box center [132, 175] width 228 height 306
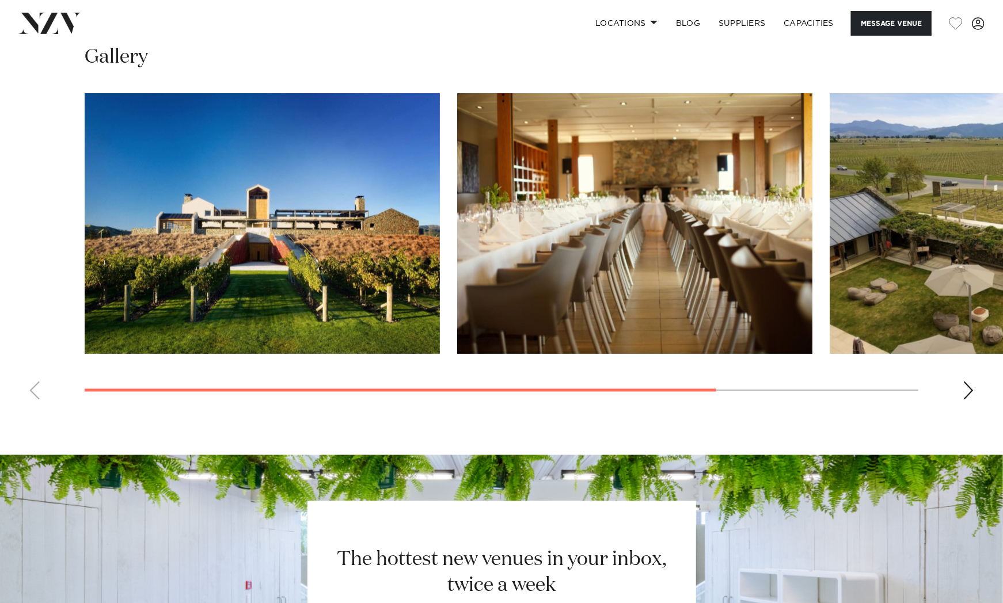
scroll to position [900, 0]
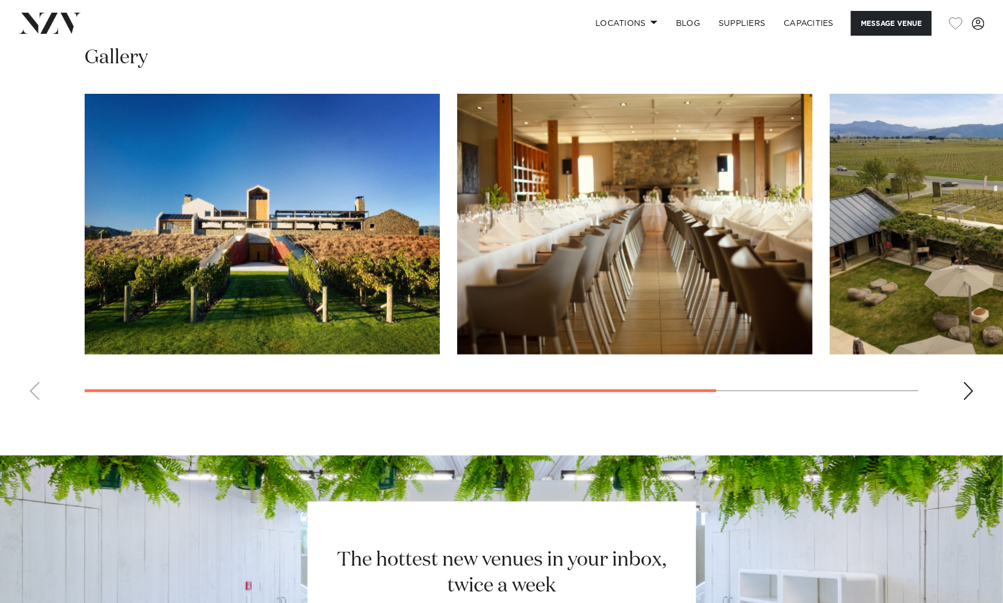
click at [968, 393] on div "Next slide" at bounding box center [969, 391] width 12 height 18
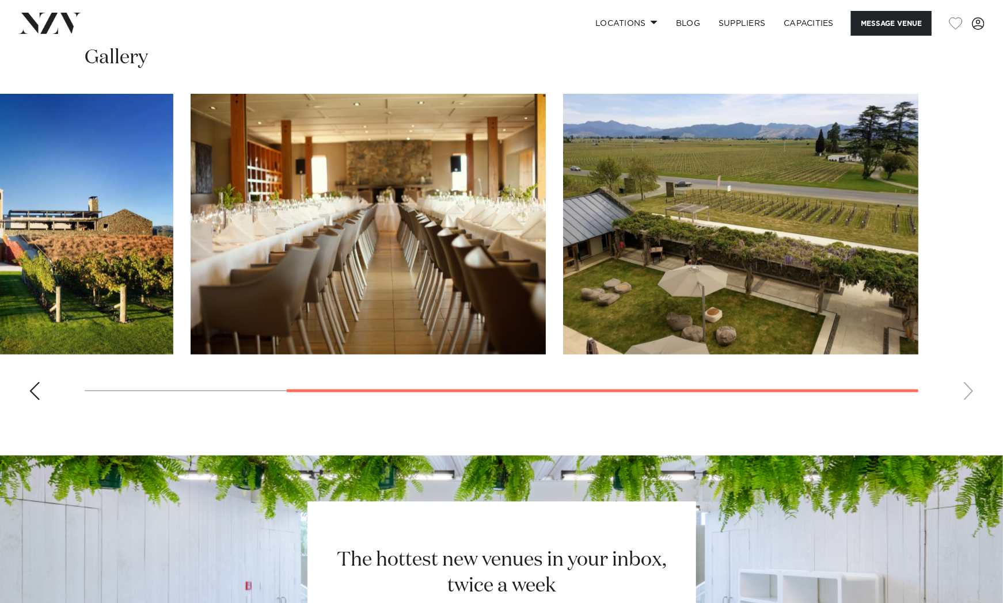
click at [968, 393] on swiper-container at bounding box center [501, 252] width 1003 height 316
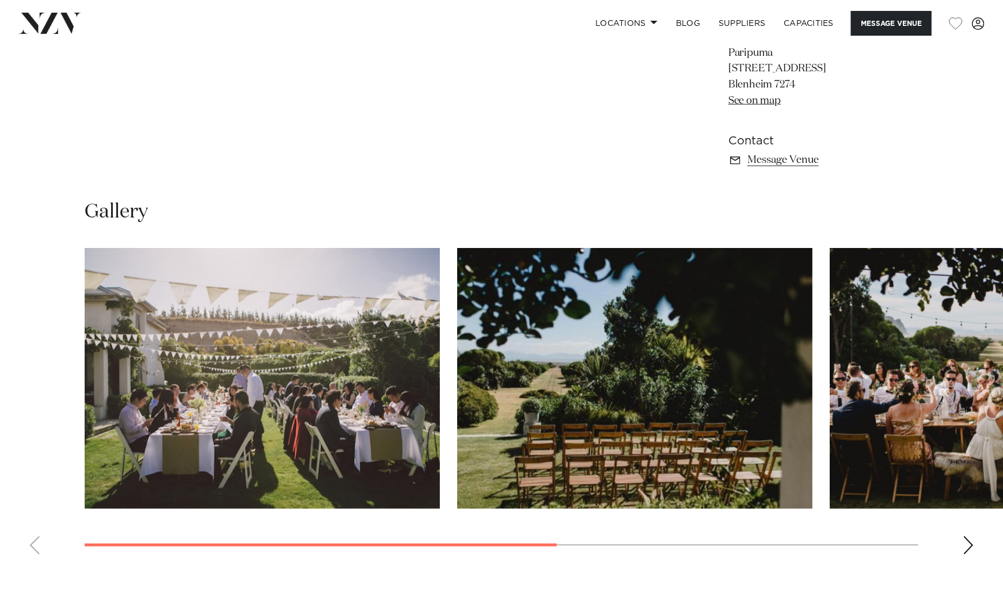
scroll to position [727, 0]
click at [957, 543] on swiper-container at bounding box center [501, 406] width 1003 height 316
click at [964, 545] on div "Next slide" at bounding box center [969, 545] width 12 height 18
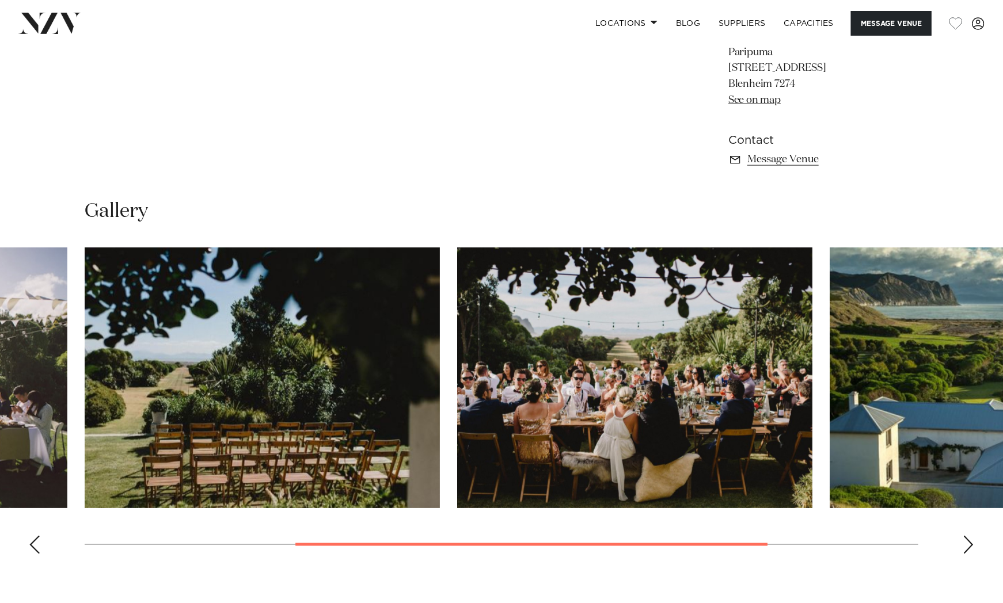
click at [964, 545] on div "Next slide" at bounding box center [969, 545] width 12 height 18
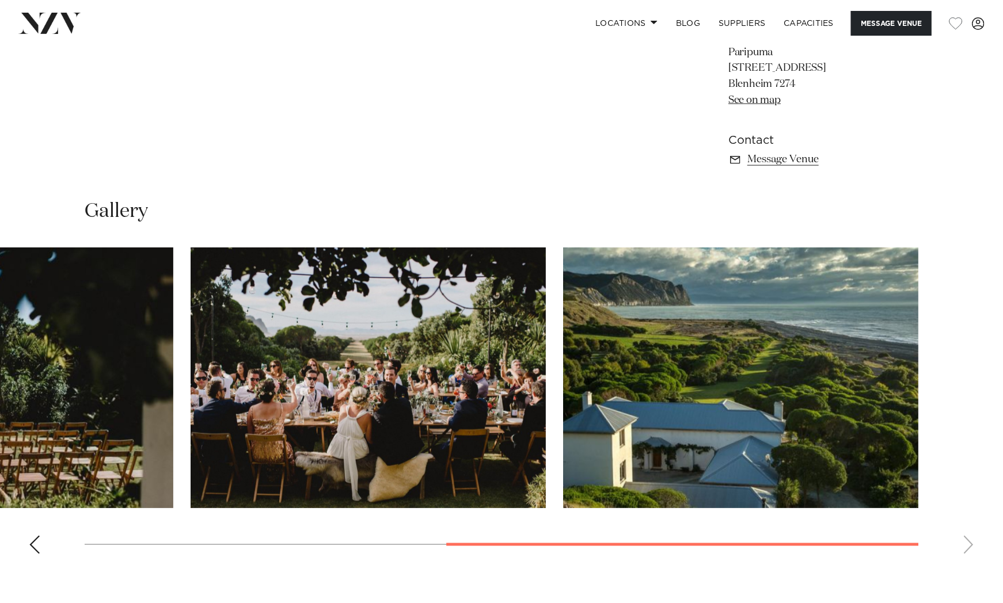
click at [964, 545] on swiper-container at bounding box center [501, 406] width 1003 height 316
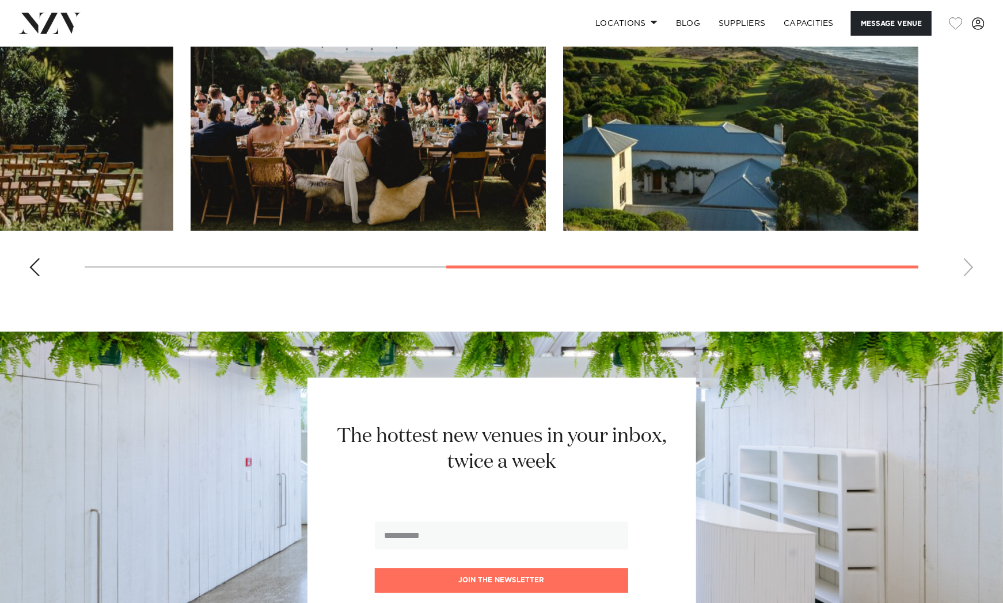
scroll to position [911, 0]
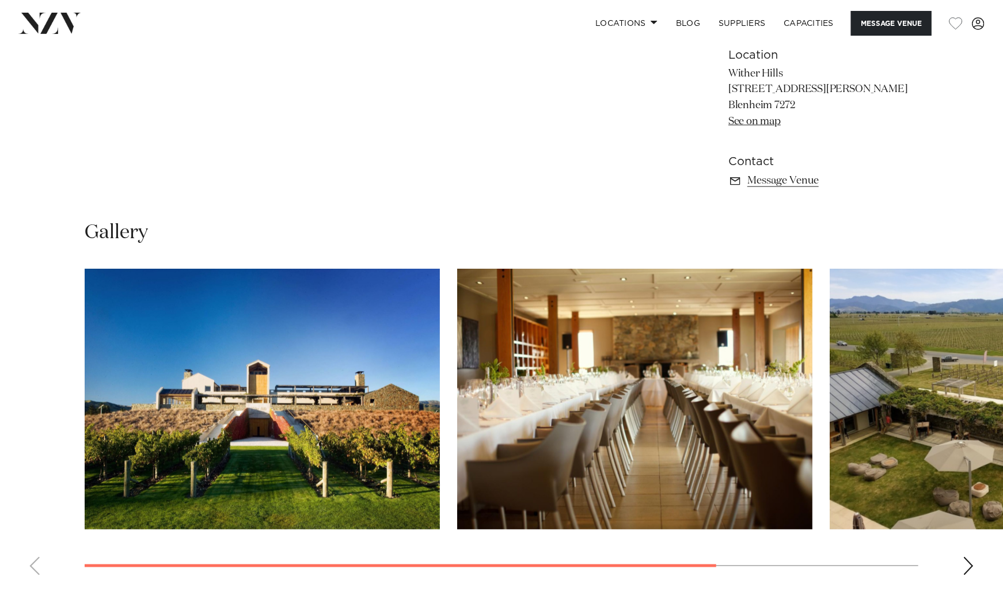
scroll to position [861, 0]
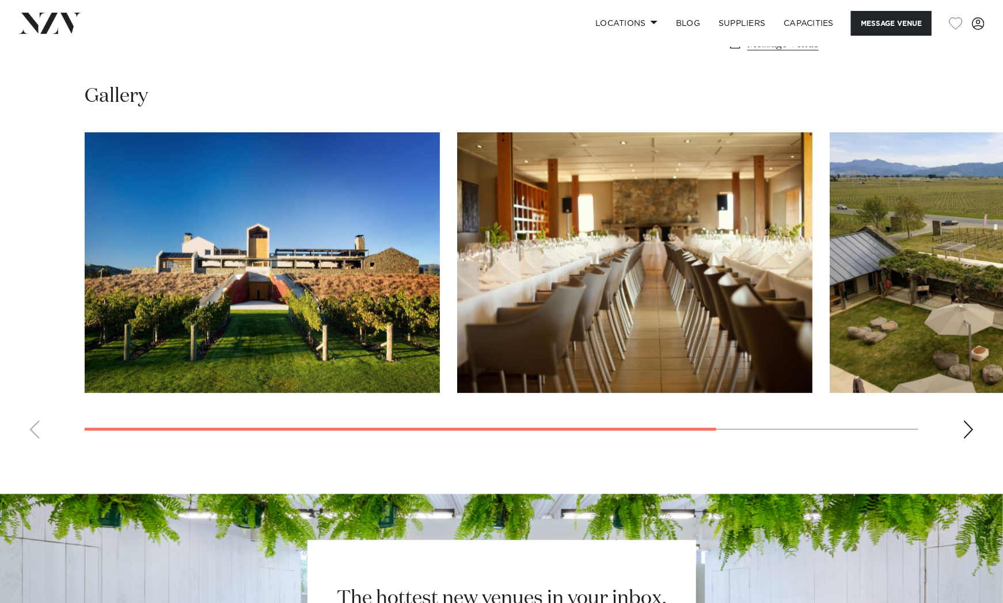
click at [522, 348] on swiper-container at bounding box center [501, 290] width 1003 height 316
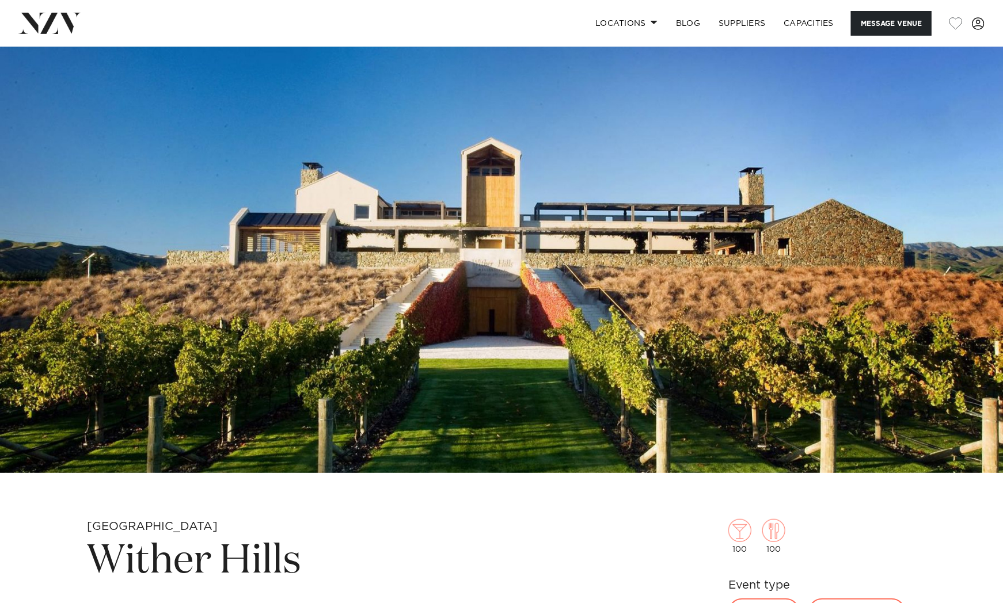
scroll to position [0, 0]
